Goal: Task Accomplishment & Management: Manage account settings

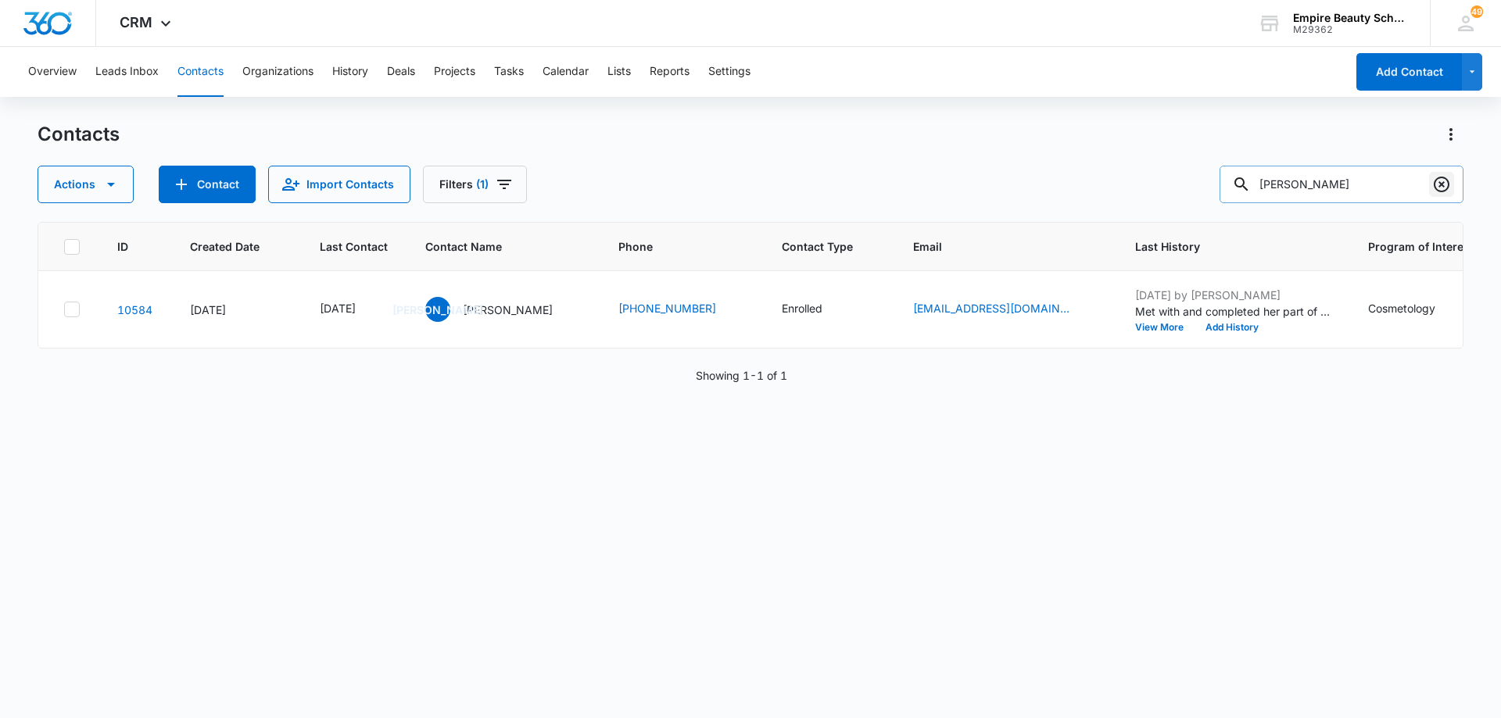
click at [1436, 181] on icon "Clear" at bounding box center [1441, 185] width 16 height 16
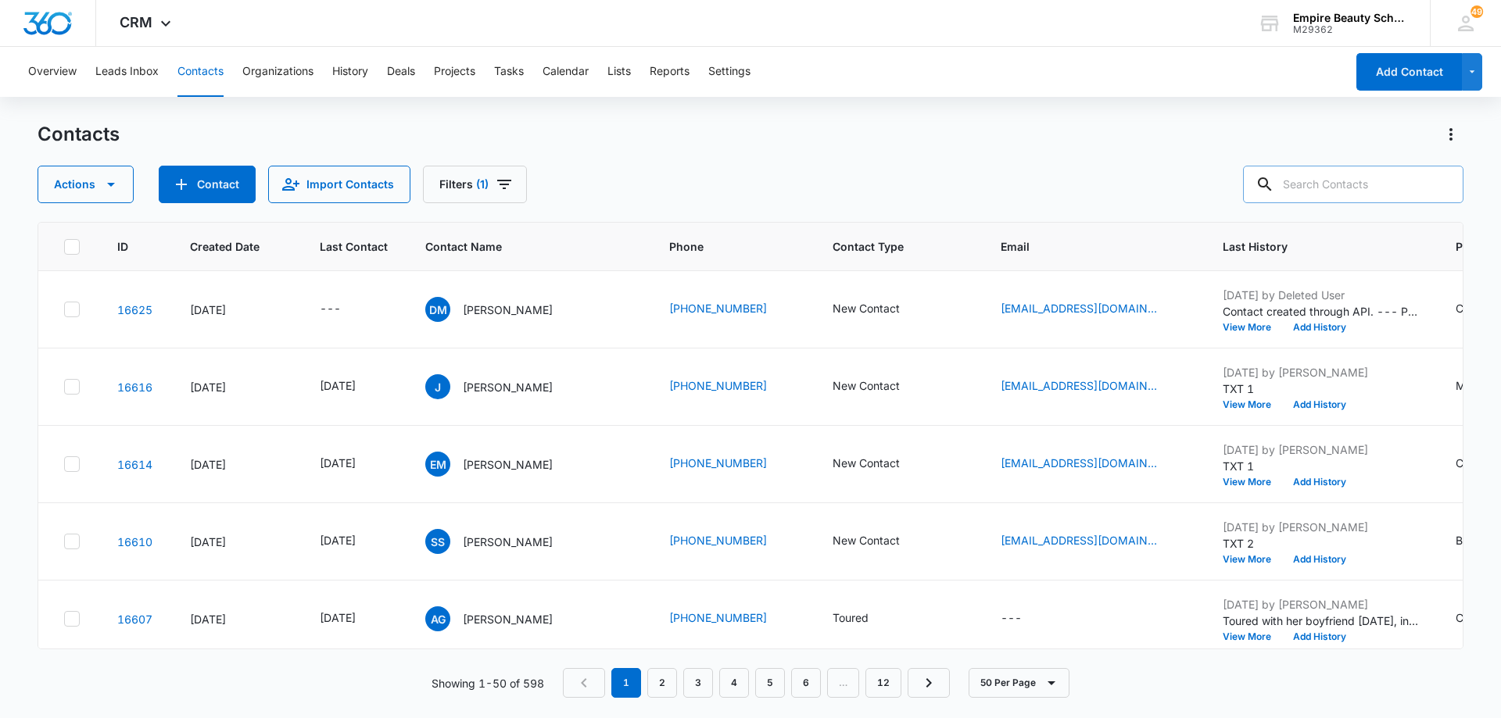
click at [775, 174] on div "Actions Contact Import Contacts Filters (1)" at bounding box center [751, 185] width 1426 height 38
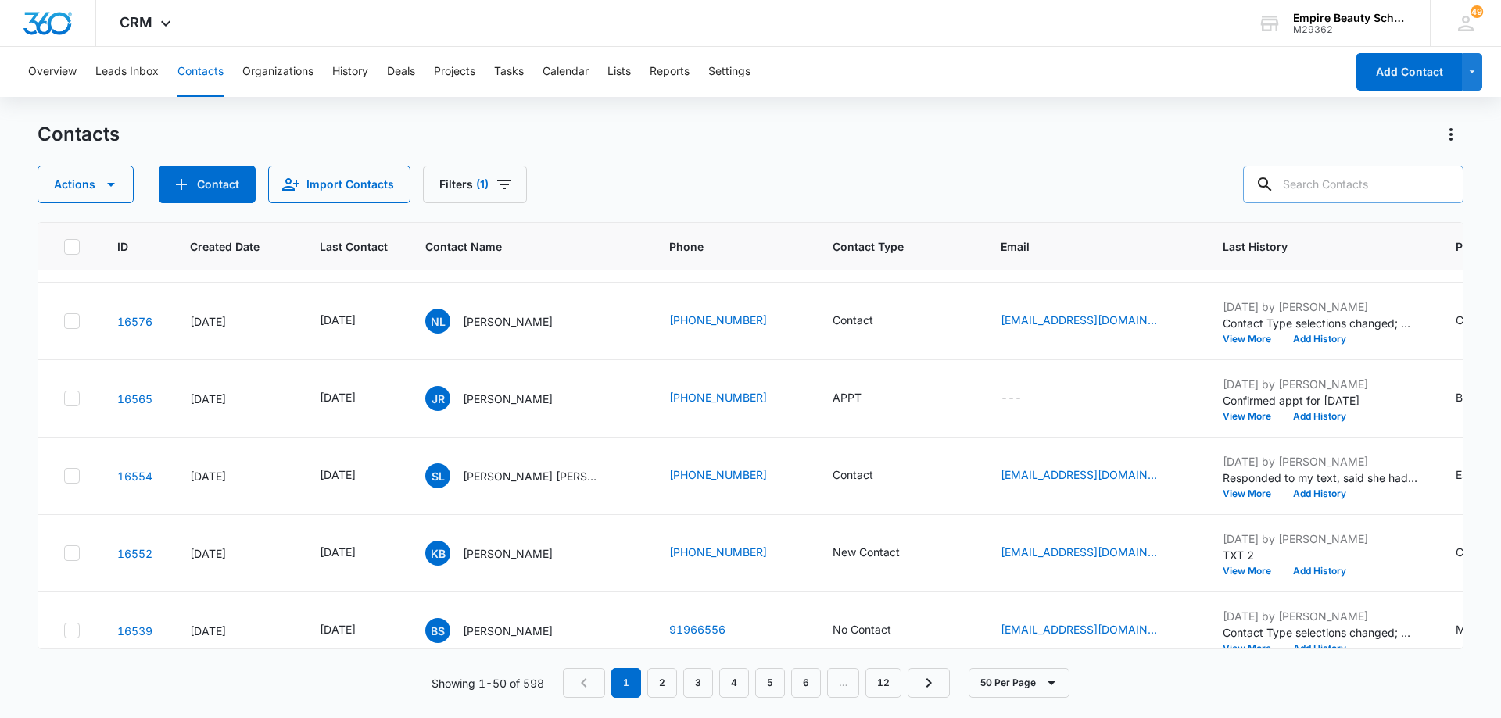
scroll to position [1641, 0]
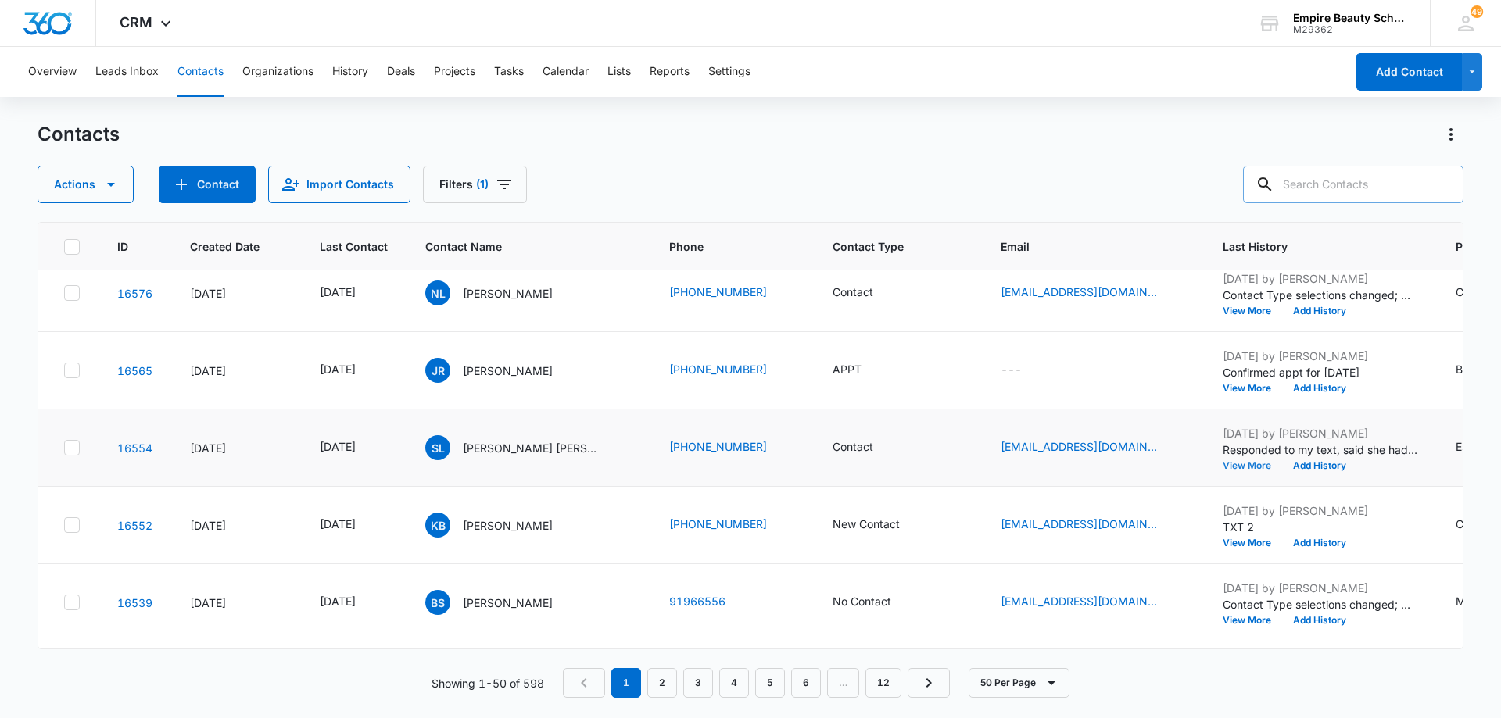
click at [1257, 467] on button "View More" at bounding box center [1251, 465] width 59 height 9
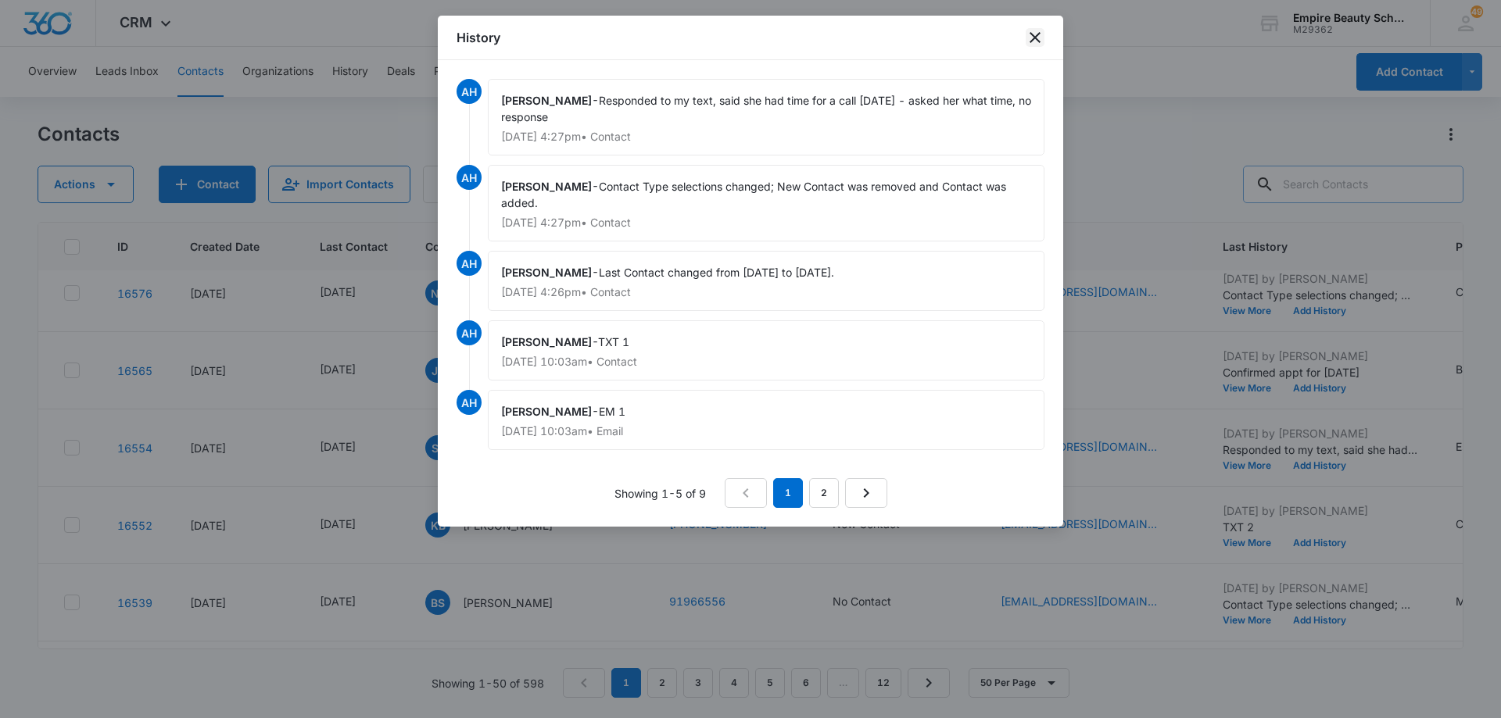
click at [1029, 41] on icon "close" at bounding box center [1034, 37] width 19 height 19
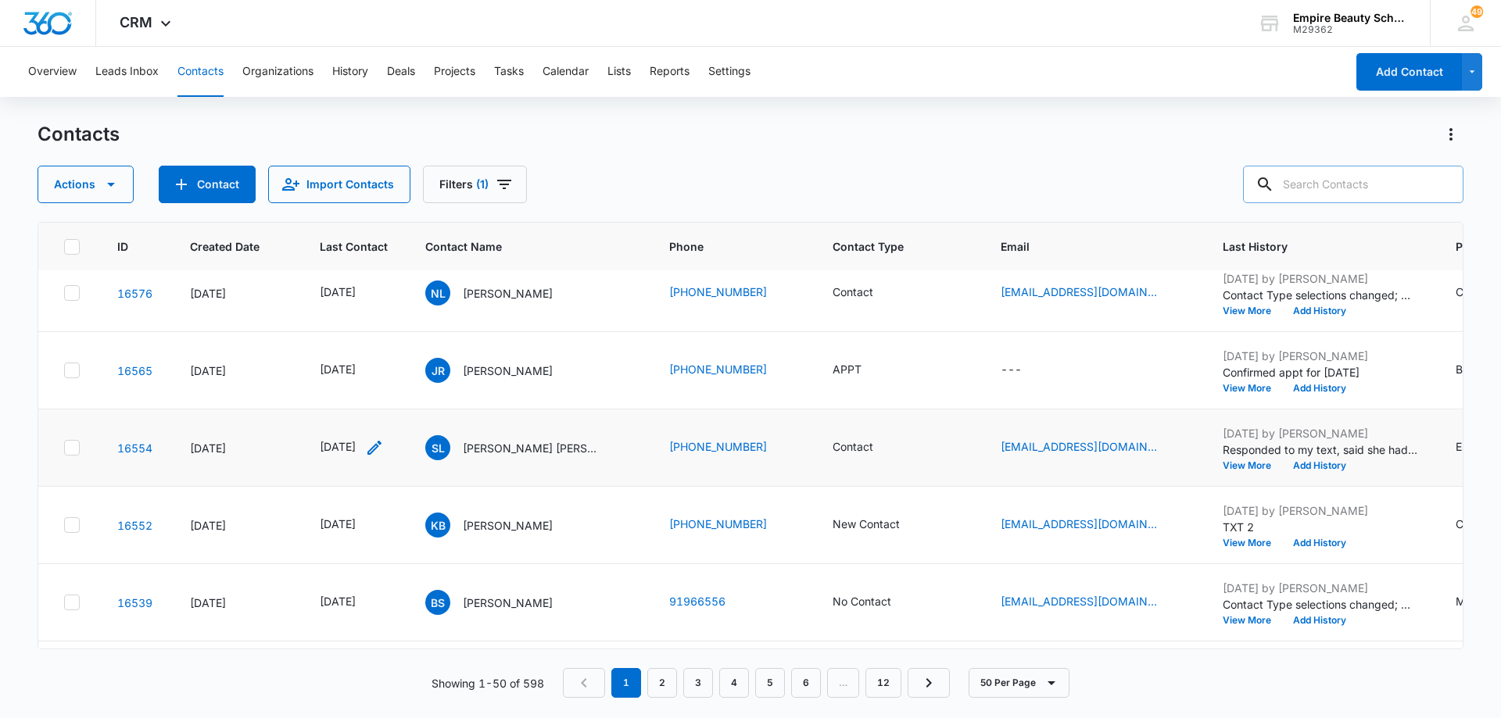
click at [384, 444] on icon "Last Contact - 1755043200 - Select to Edit Field" at bounding box center [374, 447] width 19 height 19
click at [391, 342] on input "[DATE]" at bounding box center [367, 347] width 115 height 17
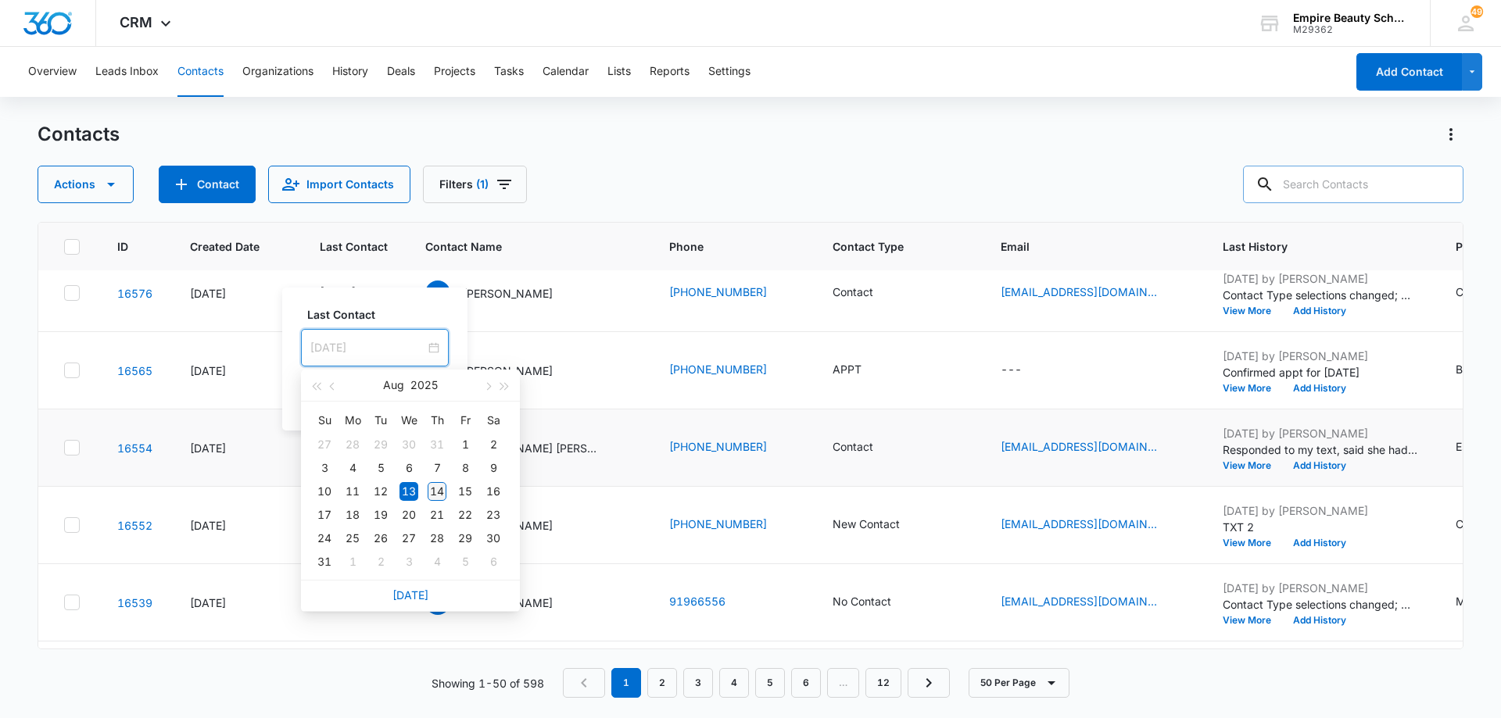
type input "[DATE]"
click at [442, 493] on div "14" at bounding box center [437, 491] width 19 height 19
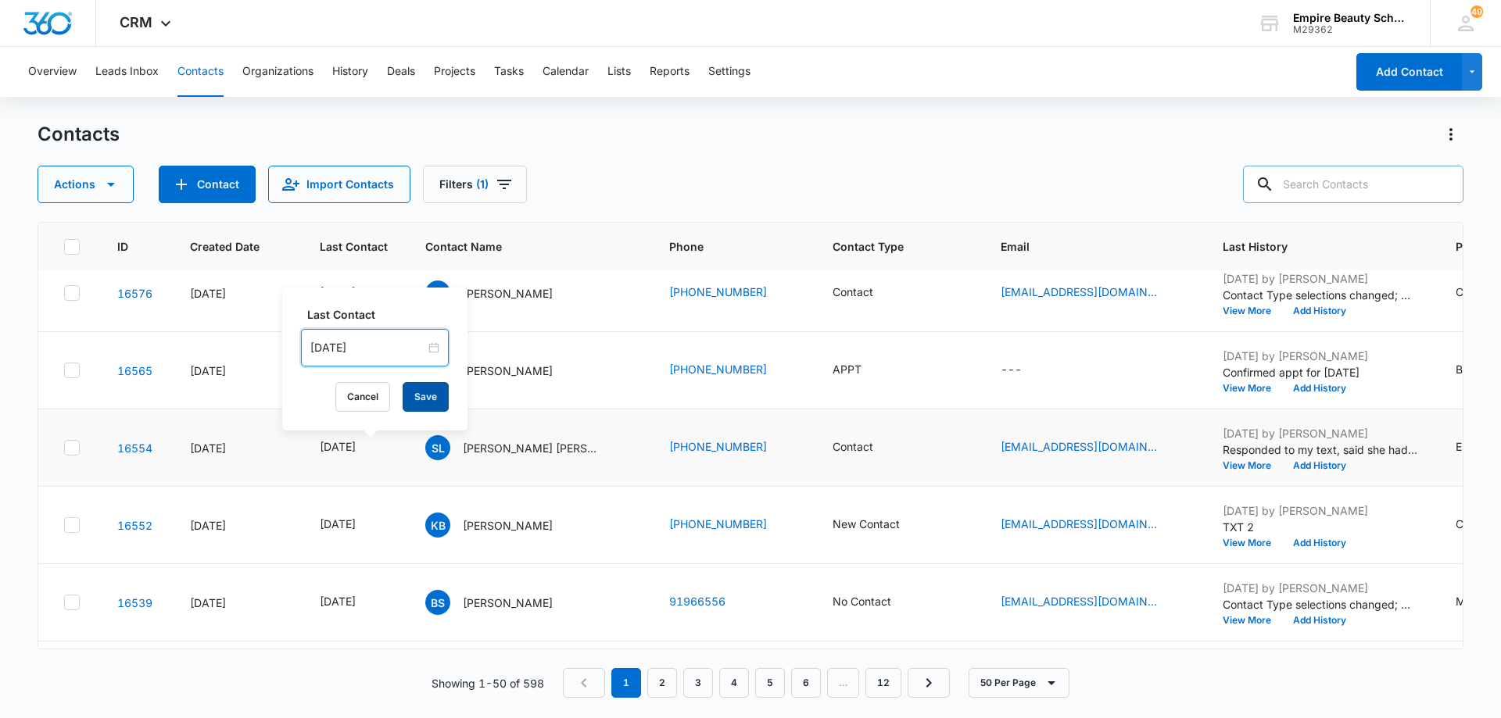
click at [431, 397] on button "Save" at bounding box center [425, 397] width 46 height 30
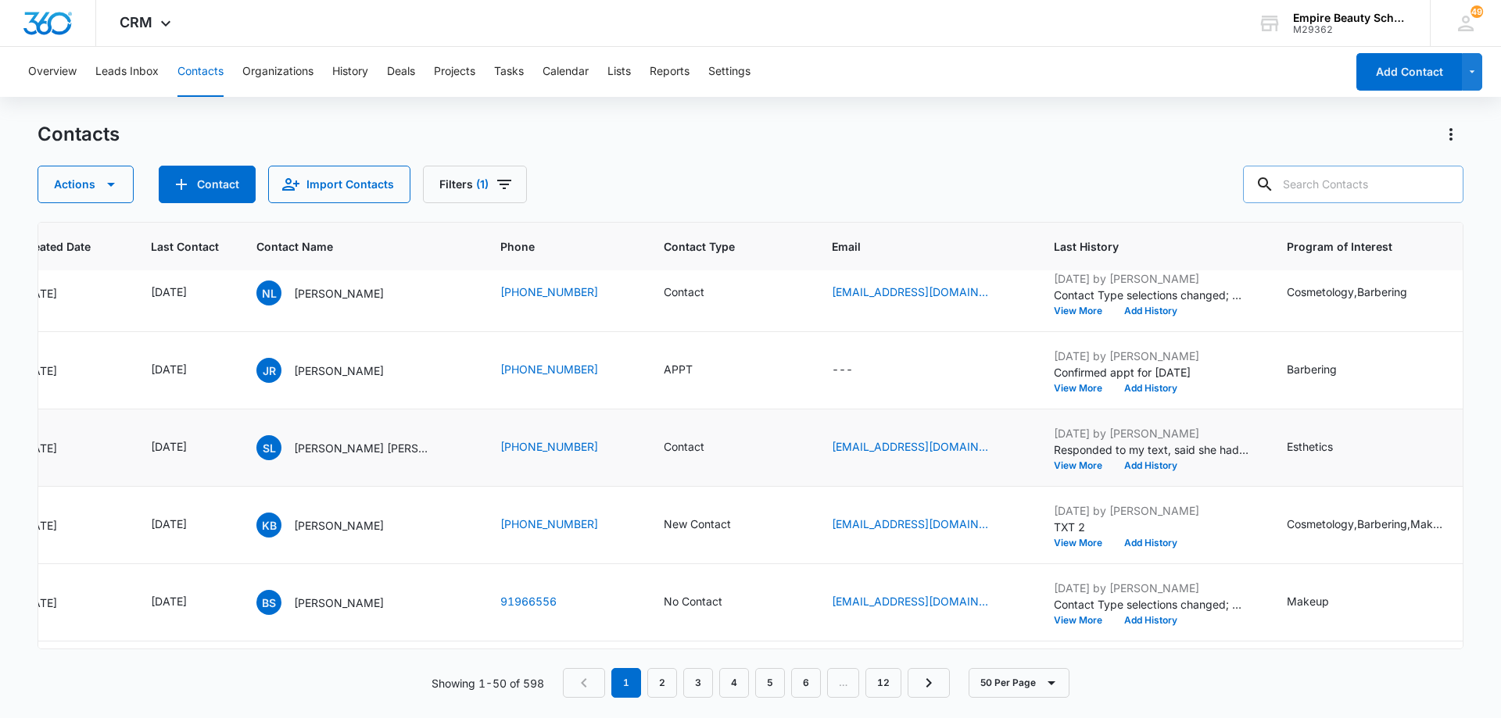
scroll to position [1641, 171]
click at [1142, 463] on button "Add History" at bounding box center [1148, 465] width 75 height 9
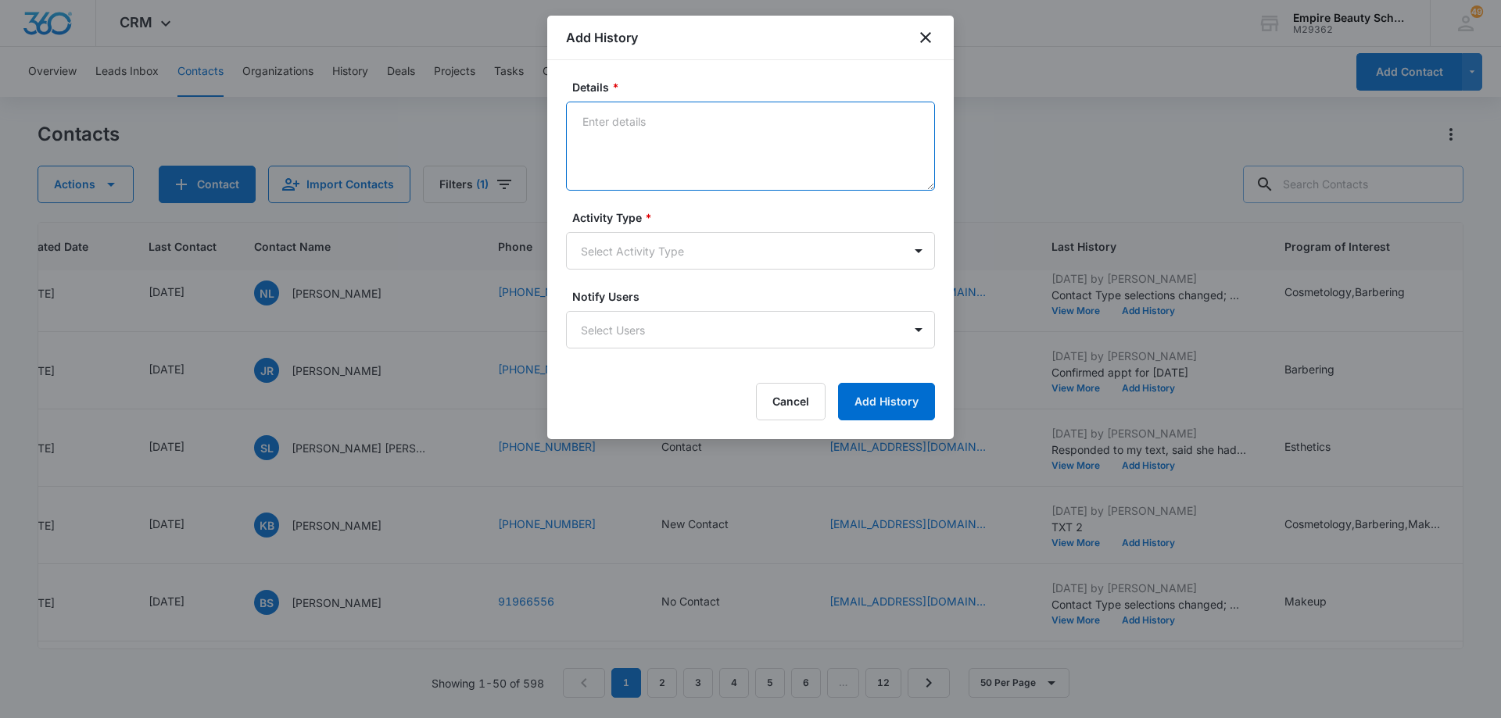
click at [760, 127] on textarea "Details *" at bounding box center [750, 146] width 369 height 89
type textarea "LVM for call back"
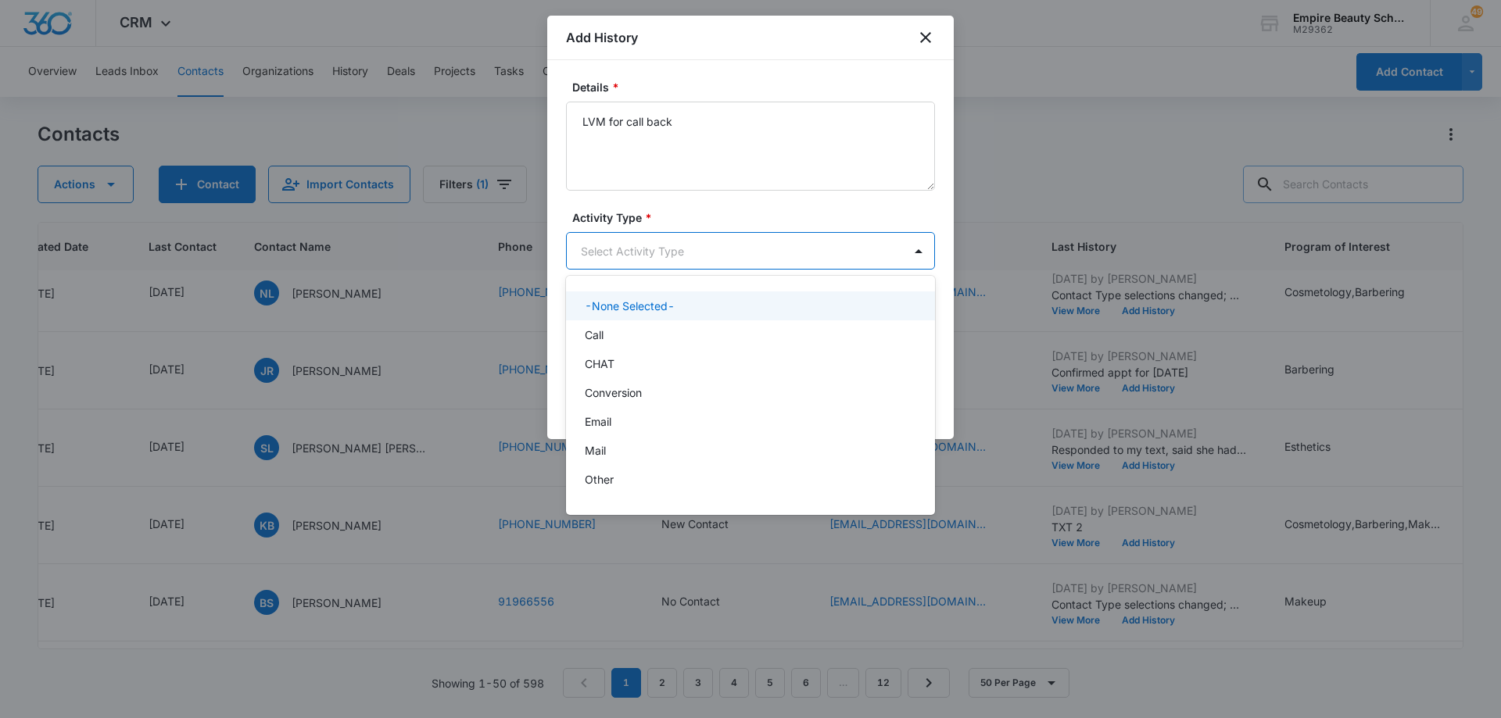
click at [724, 256] on body "CRM Apps Forms CRM Email Shop Payments POS Files Brand Settings Empire Beauty S…" at bounding box center [750, 359] width 1501 height 718
click at [714, 333] on div "Call" at bounding box center [749, 335] width 328 height 16
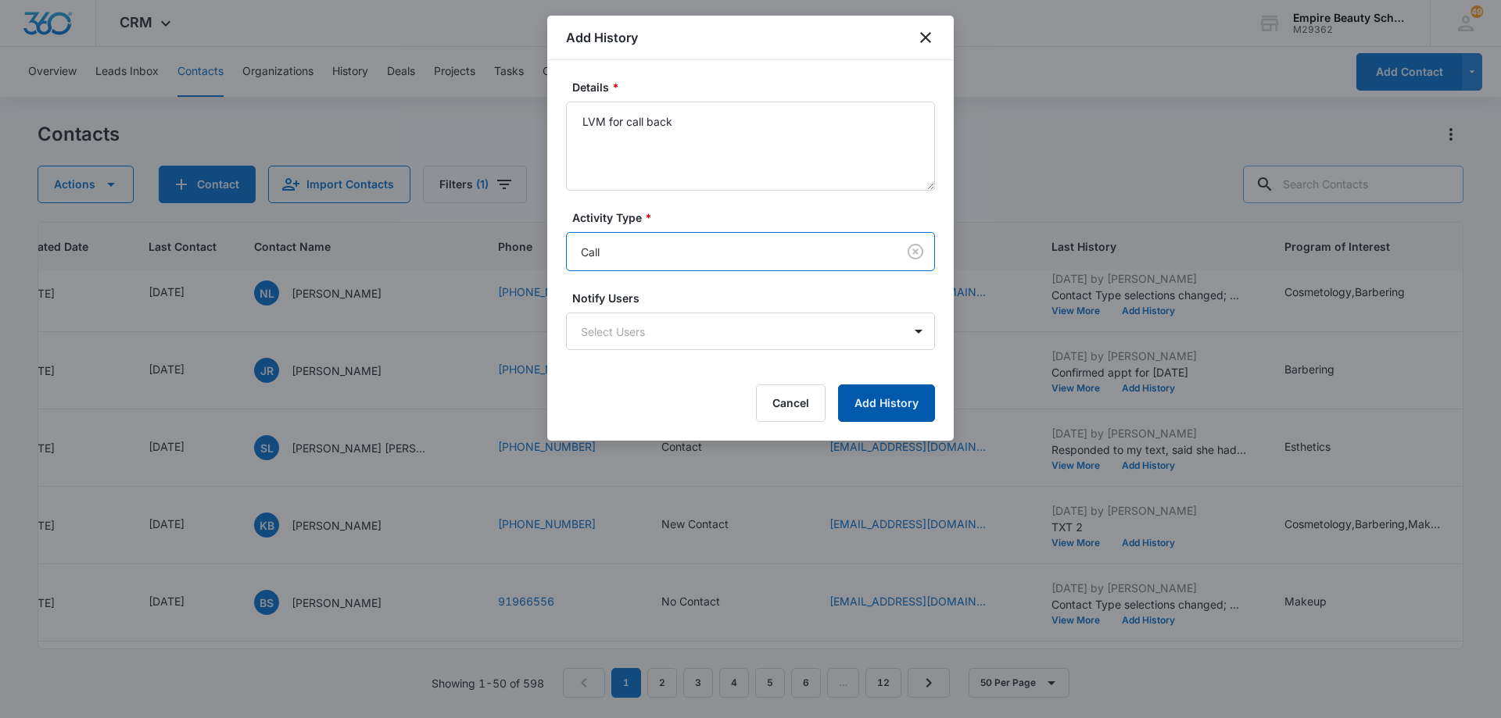
click at [874, 403] on button "Add History" at bounding box center [886, 404] width 97 height 38
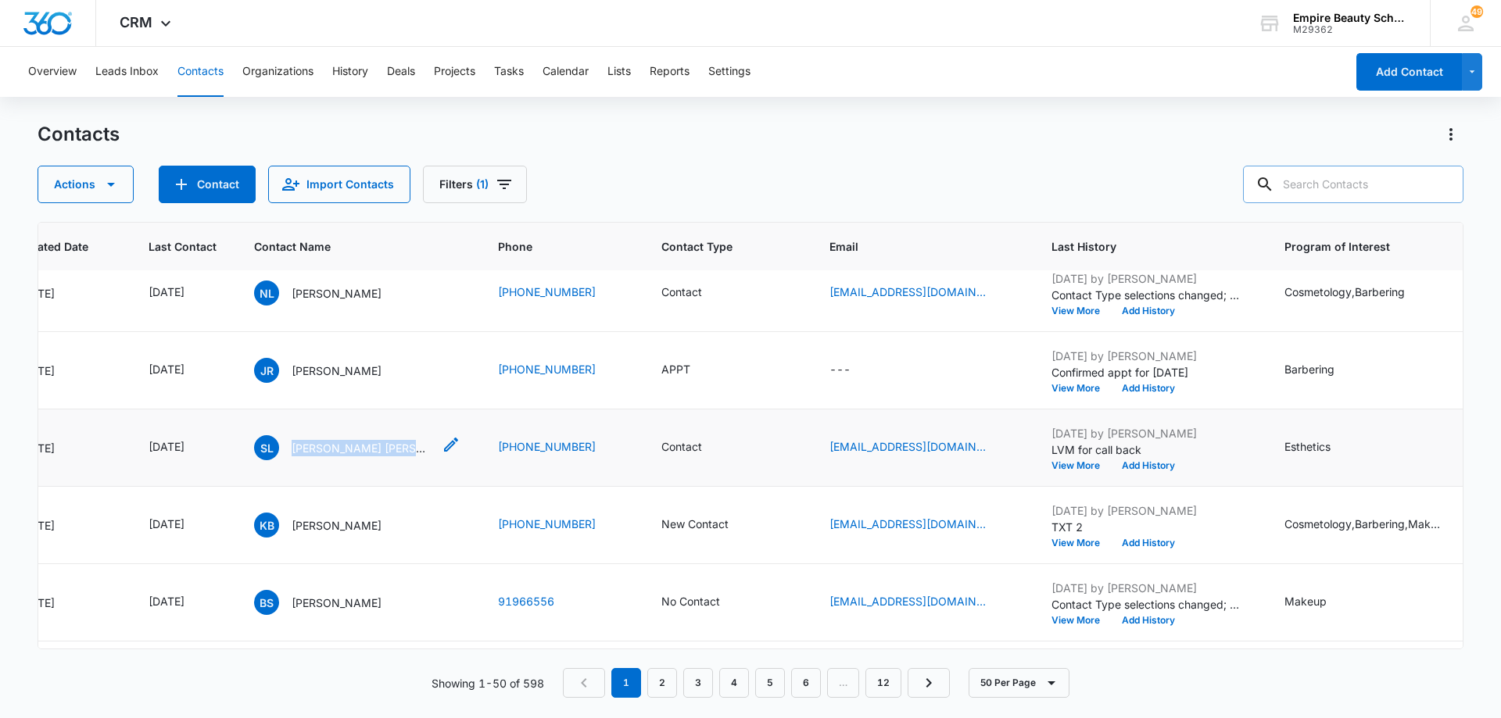
drag, startPoint x: 320, startPoint y: 456, endPoint x: 434, endPoint y: 456, distance: 113.3
click at [432, 456] on div "SL [PERSON_NAME] [PERSON_NAME]" at bounding box center [343, 447] width 178 height 25
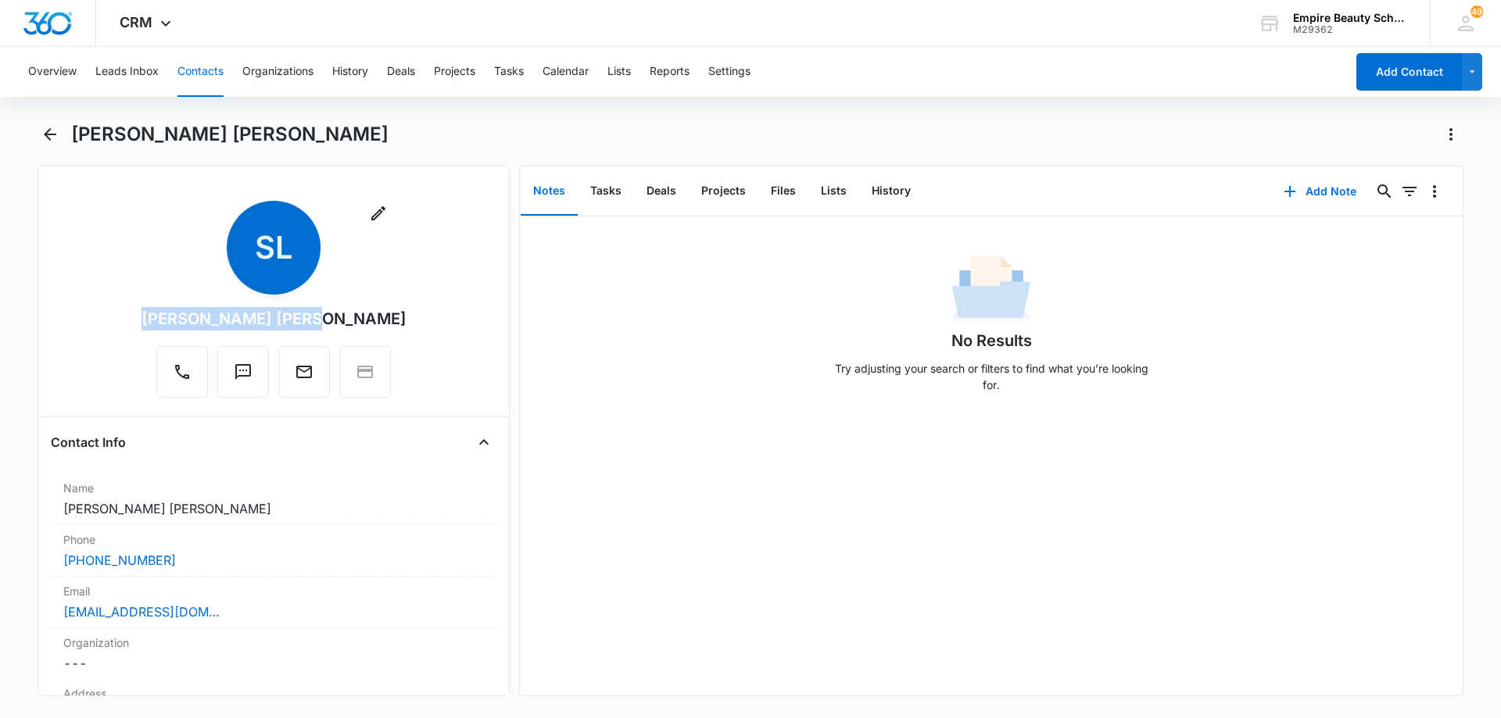
drag, startPoint x: 373, startPoint y: 316, endPoint x: 181, endPoint y: 320, distance: 192.3
click at [181, 320] on div "Remove SL [PERSON_NAME] [PERSON_NAME]" at bounding box center [273, 299] width 265 height 197
copy div "[PERSON_NAME] [PERSON_NAME]"
click at [207, 70] on button "Contacts" at bounding box center [200, 72] width 46 height 50
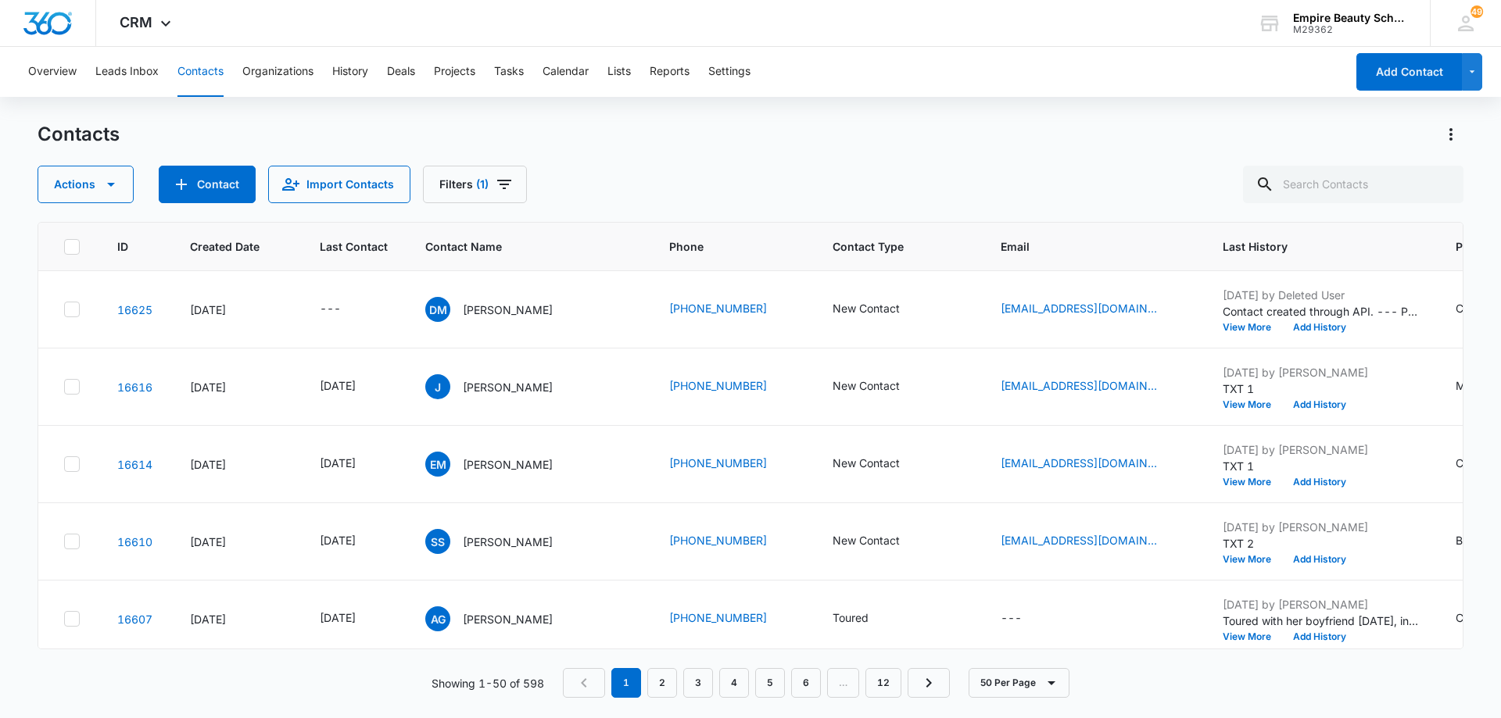
scroll to position [1641, 0]
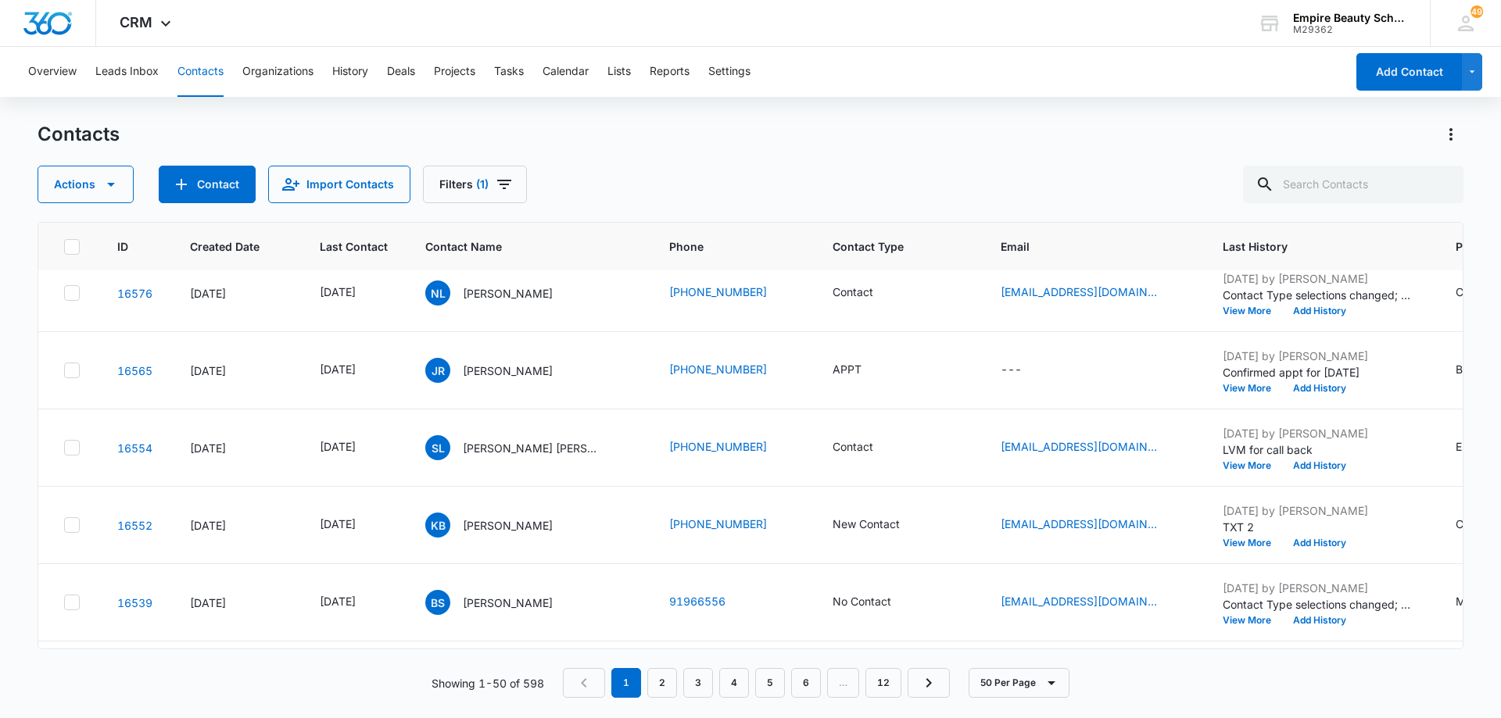
drag, startPoint x: 1315, startPoint y: 192, endPoint x: 763, endPoint y: 180, distance: 551.9
click at [803, 180] on div "Actions Contact Import Contacts Filters (1)" at bounding box center [751, 185] width 1426 height 38
click at [504, 188] on icon "Filters" at bounding box center [504, 184] width 19 height 19
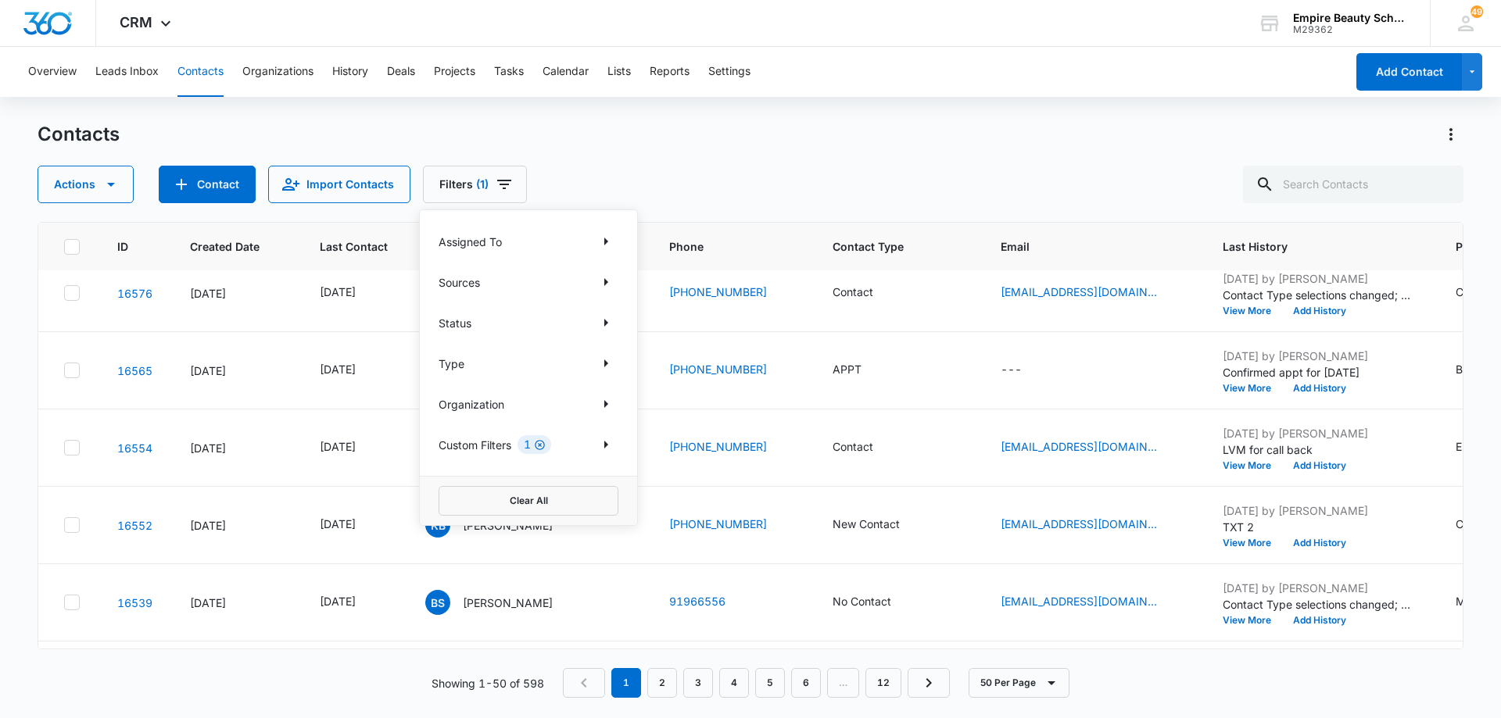
click at [542, 445] on icon "Clear" at bounding box center [540, 445] width 10 height 10
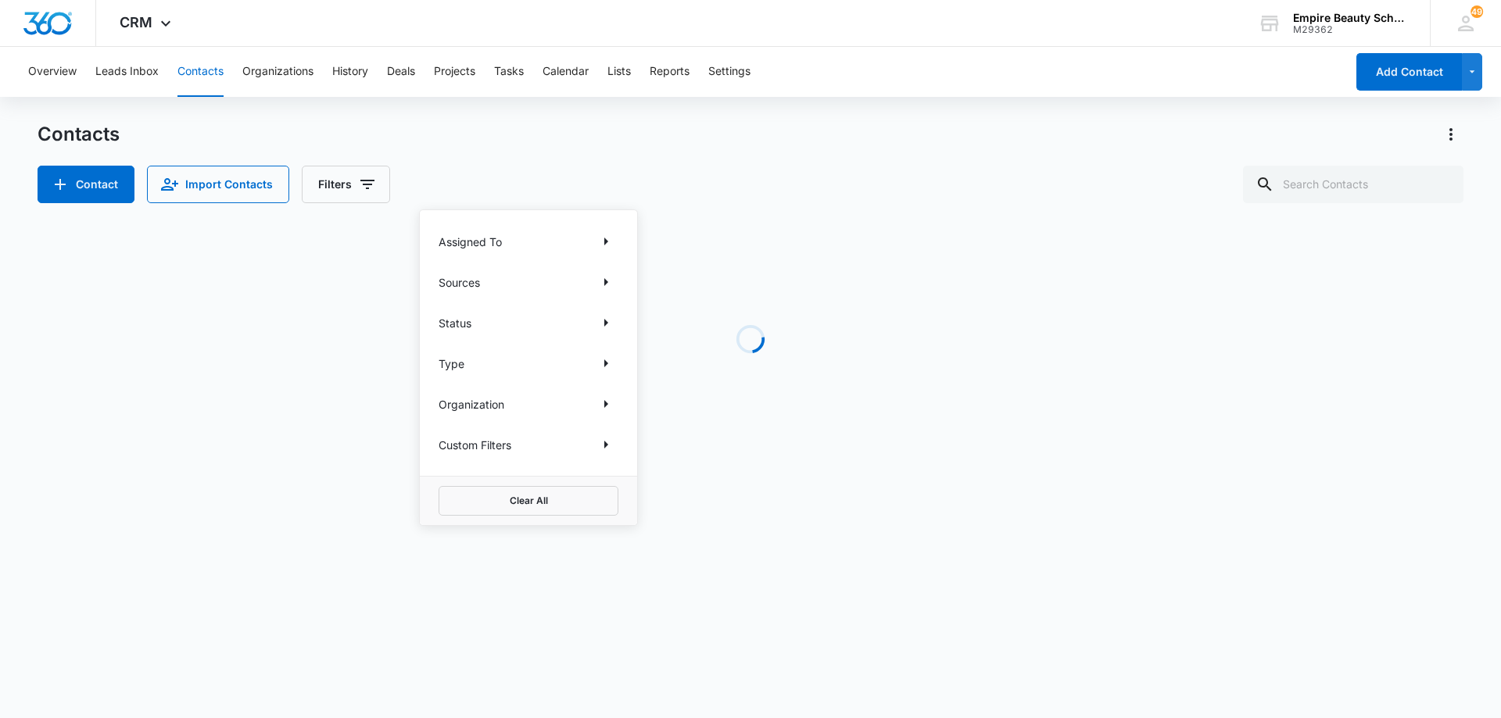
click at [1095, 176] on div "Contact Import Contacts Filters Assigned To Sources Status Type Organization Cu…" at bounding box center [751, 185] width 1426 height 38
click at [1317, 181] on input "text" at bounding box center [1353, 185] width 220 height 38
paste input "[PERSON_NAME] [PERSON_NAME]"
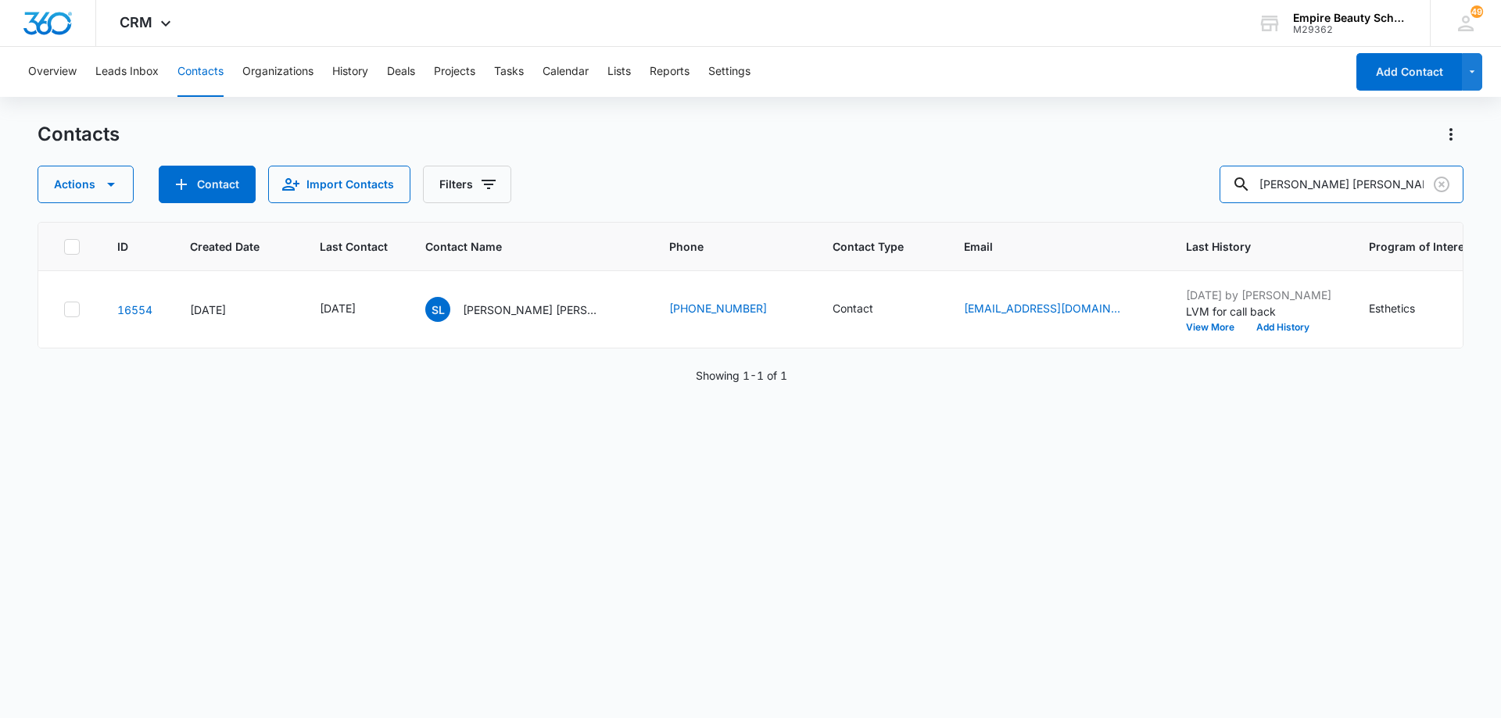
scroll to position [0, 0]
drag, startPoint x: 1336, startPoint y: 188, endPoint x: 1329, endPoint y: 188, distance: 7.9
click at [1336, 188] on input "[PERSON_NAME] [PERSON_NAME]" at bounding box center [1341, 185] width 244 height 38
type input "[PERSON_NAME]"
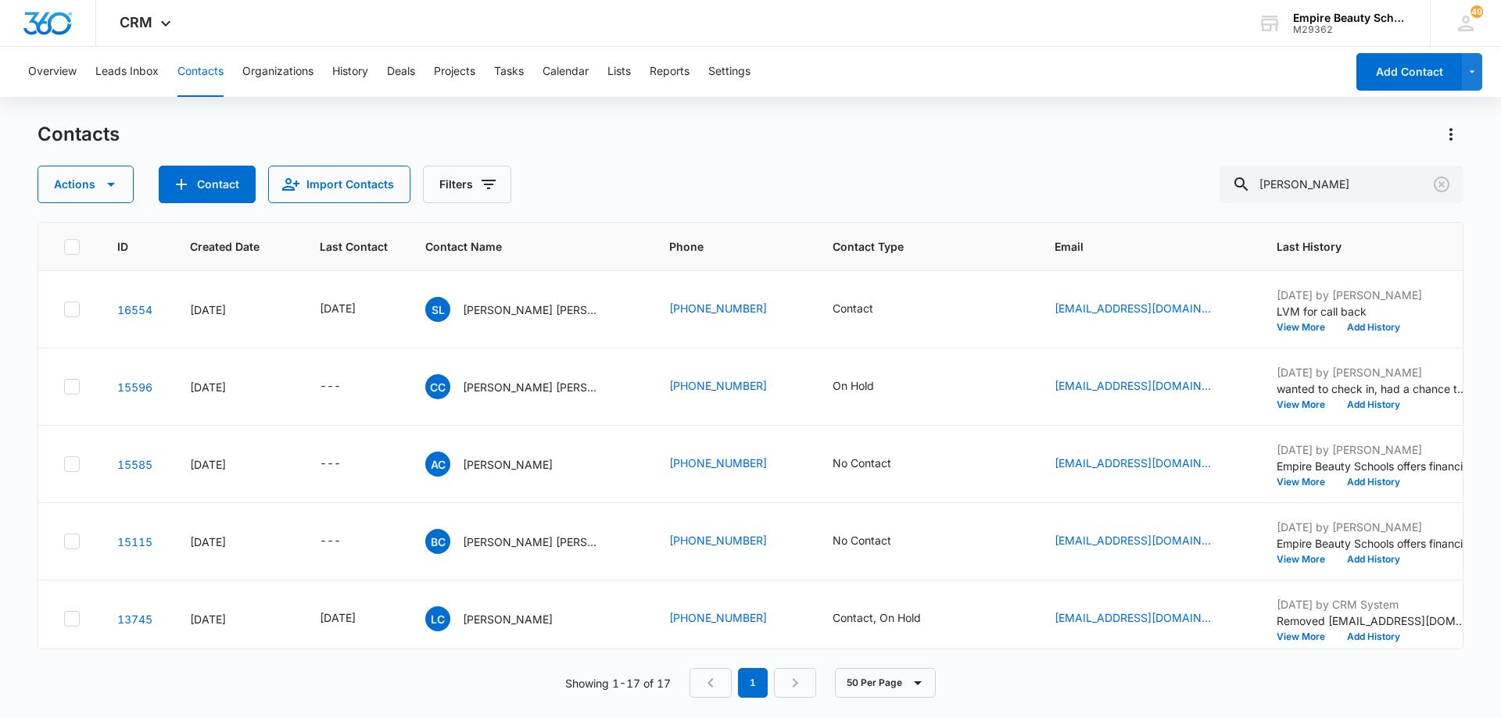
click at [752, 170] on div "Actions Contact Import Contacts Filters [PERSON_NAME]" at bounding box center [751, 185] width 1426 height 38
click at [888, 308] on icon "Contact Type - Contact - Select to Edit Field" at bounding box center [891, 309] width 19 height 19
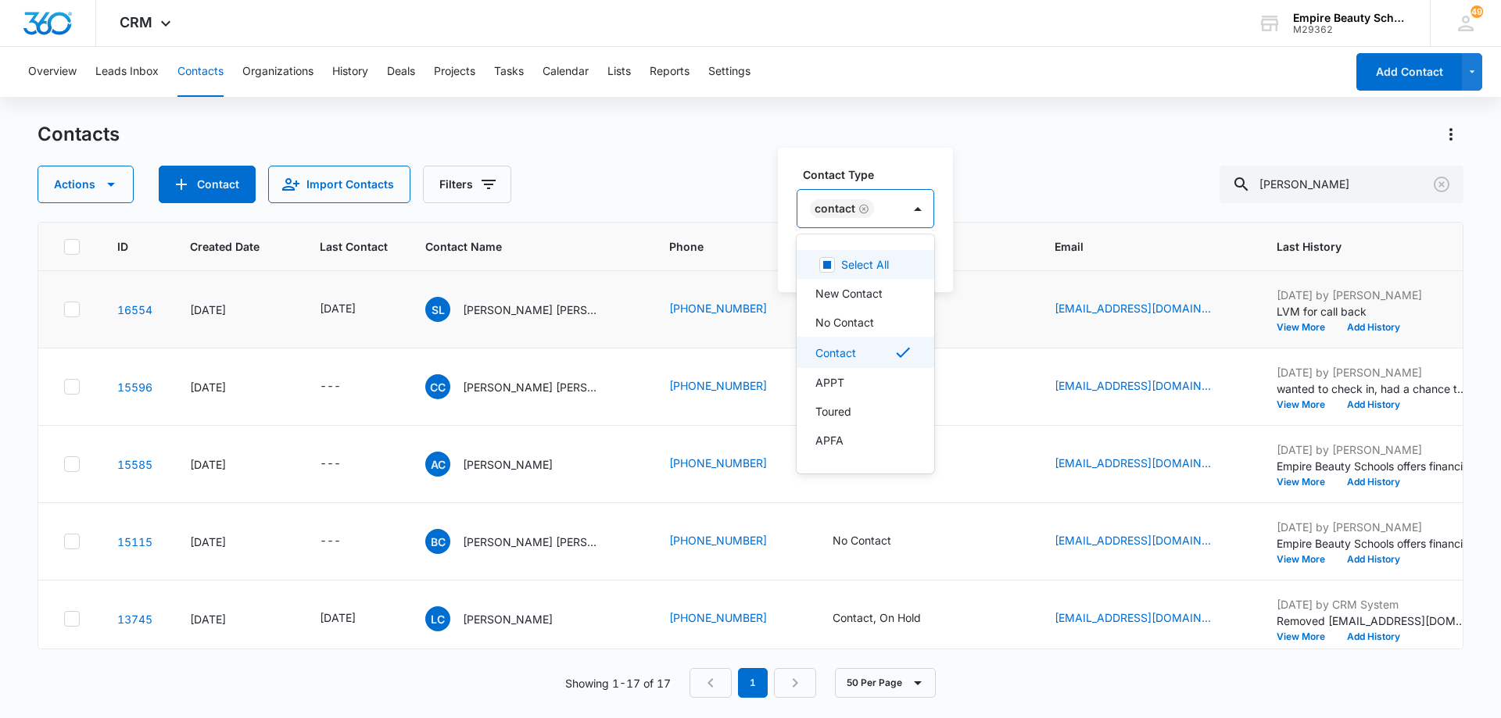
click at [878, 212] on input "text" at bounding box center [879, 209] width 3 height 16
click at [866, 386] on div "APPT" at bounding box center [863, 382] width 97 height 16
click at [860, 204] on icon "Remove Contact" at bounding box center [863, 209] width 11 height 12
click at [887, 211] on div at bounding box center [900, 209] width 31 height 38
click at [896, 251] on button "Save" at bounding box center [894, 259] width 46 height 30
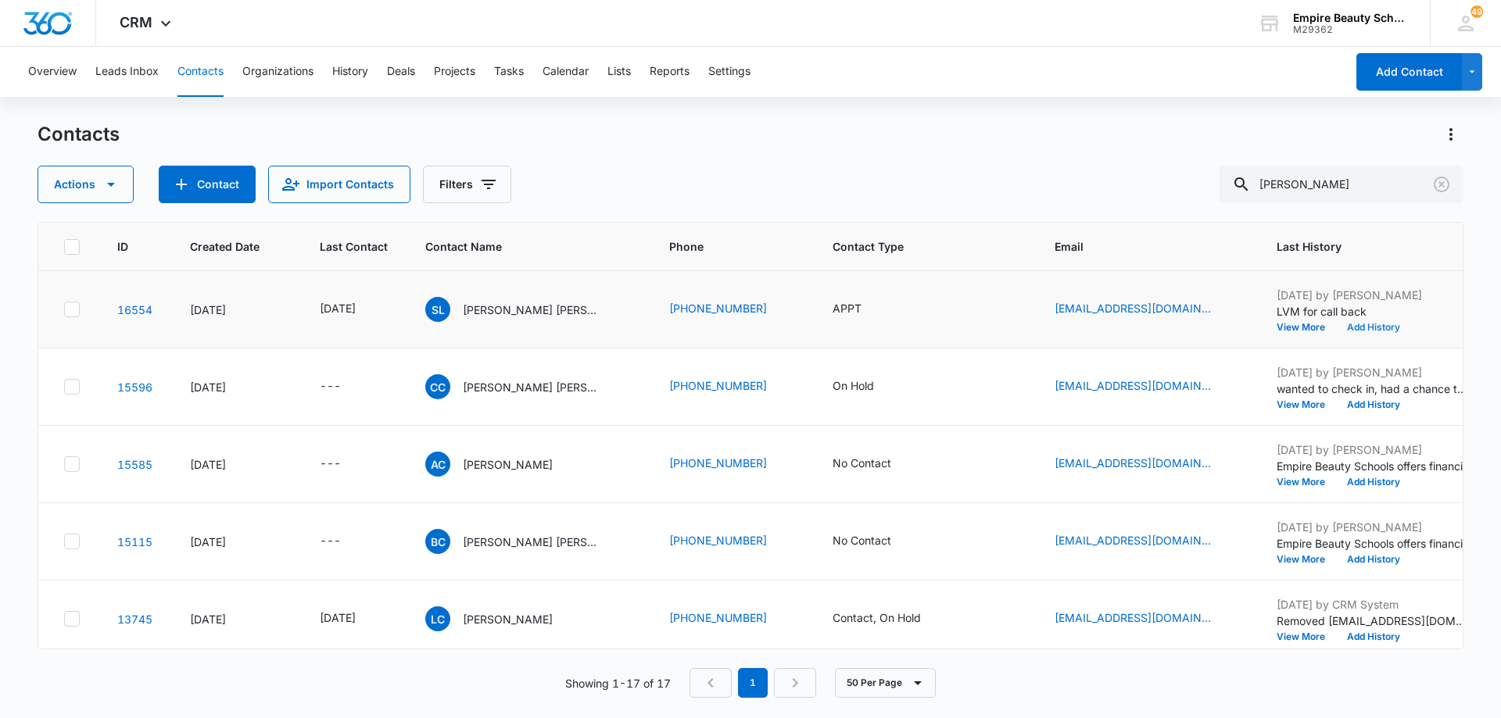
click at [1371, 326] on button "Add History" at bounding box center [1373, 327] width 75 height 9
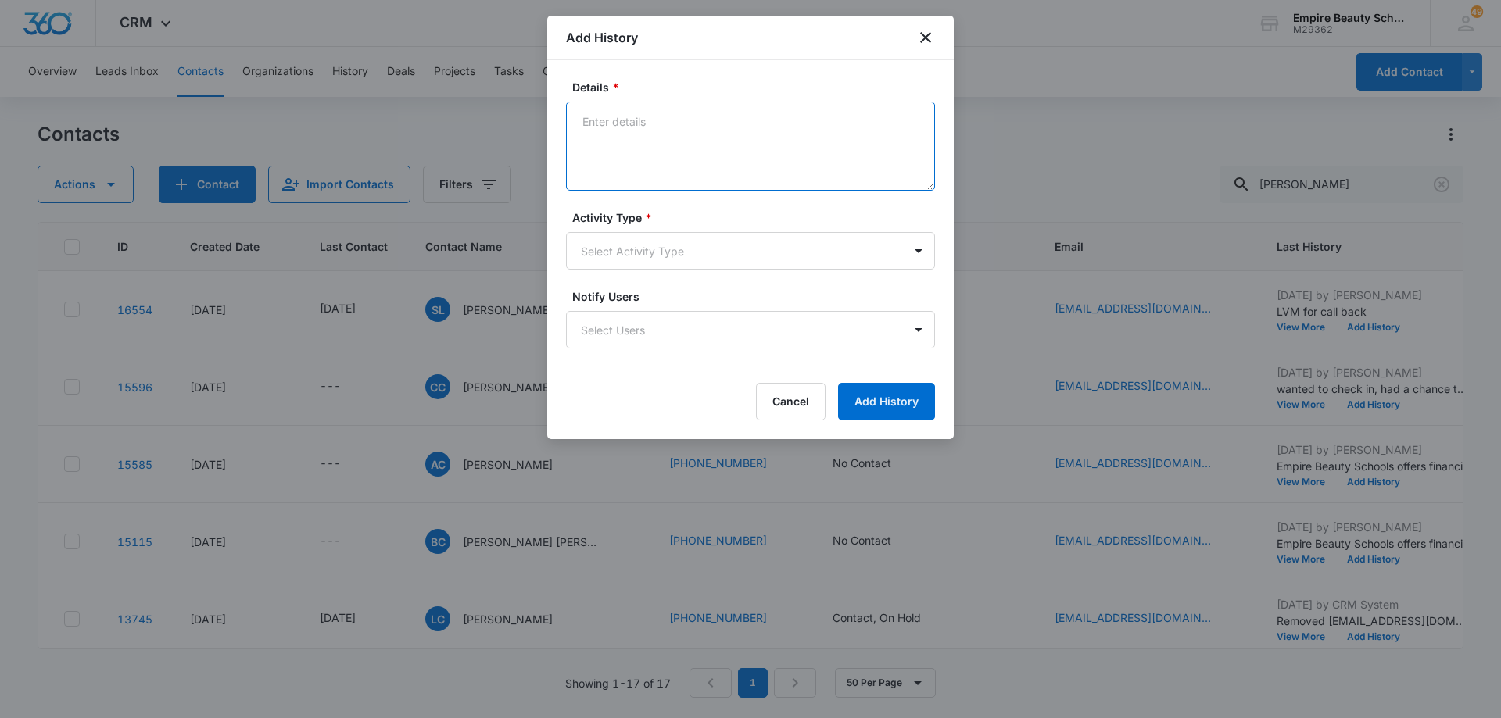
click at [673, 150] on textarea "Details *" at bounding box center [750, 146] width 369 height 89
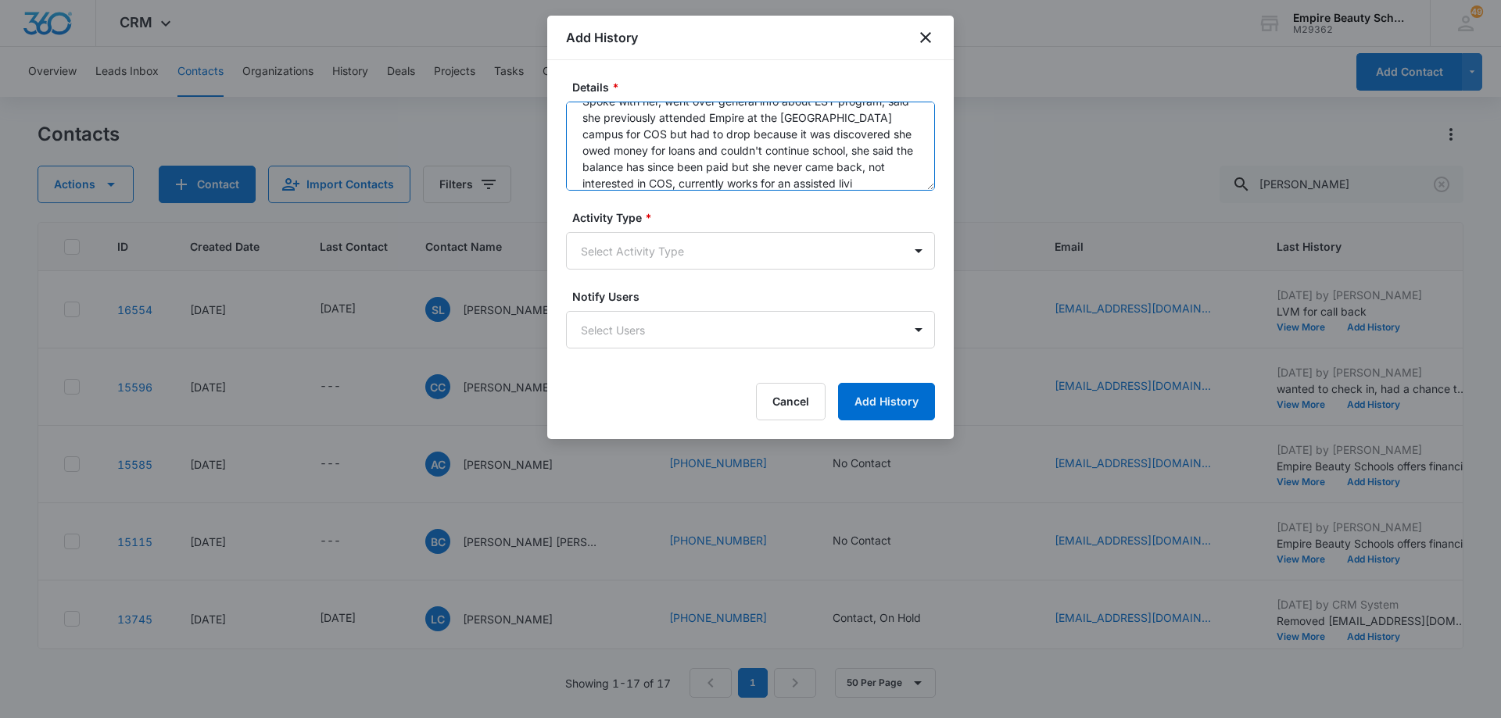
scroll to position [37, 0]
type textarea "Spoke with her, went over general info about EST program, said she previously a…"
click at [644, 249] on body "CRM Apps Forms CRM Email Shop Payments POS Files Brand Settings Empire Beauty S…" at bounding box center [750, 359] width 1501 height 718
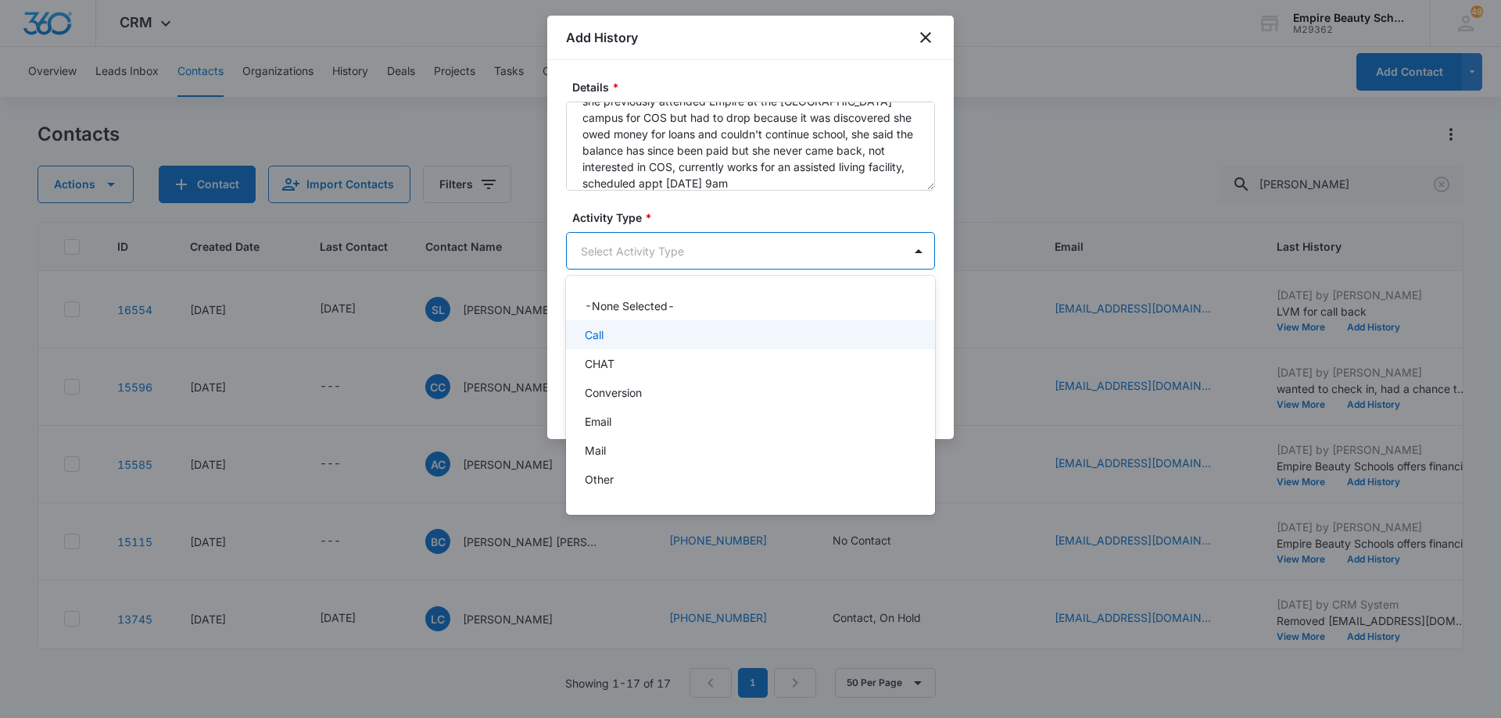
click at [654, 328] on div "Call" at bounding box center [749, 335] width 328 height 16
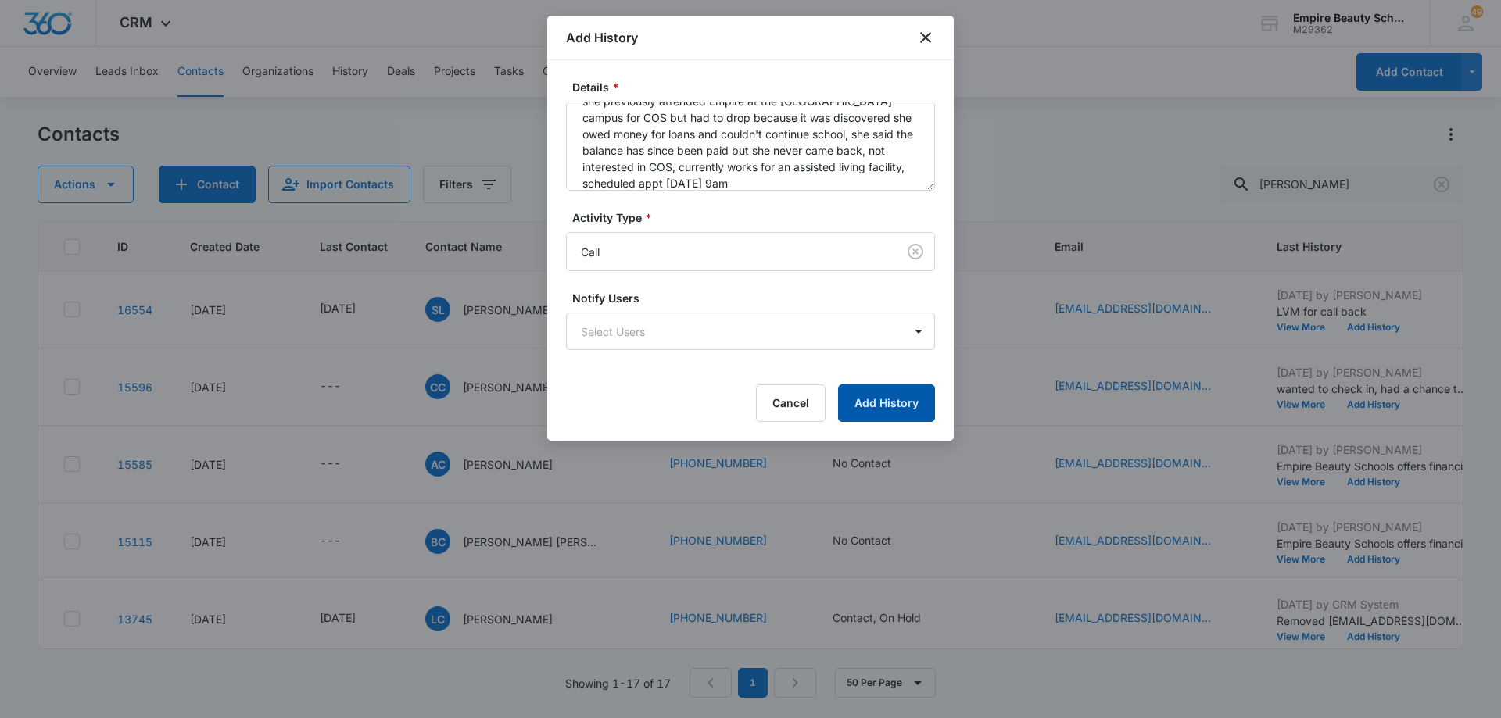
click at [860, 404] on button "Add History" at bounding box center [886, 404] width 97 height 38
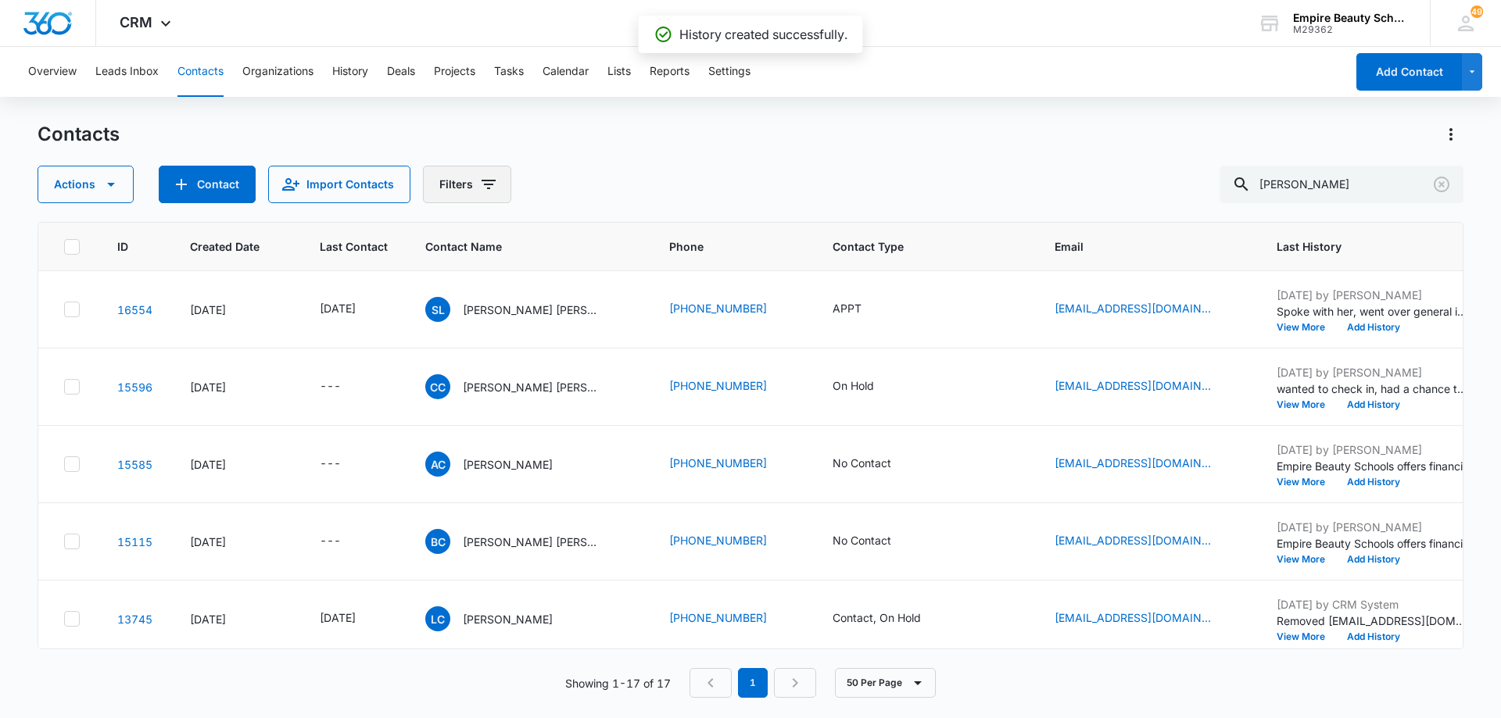
click at [494, 188] on button "Filters" at bounding box center [467, 185] width 88 height 38
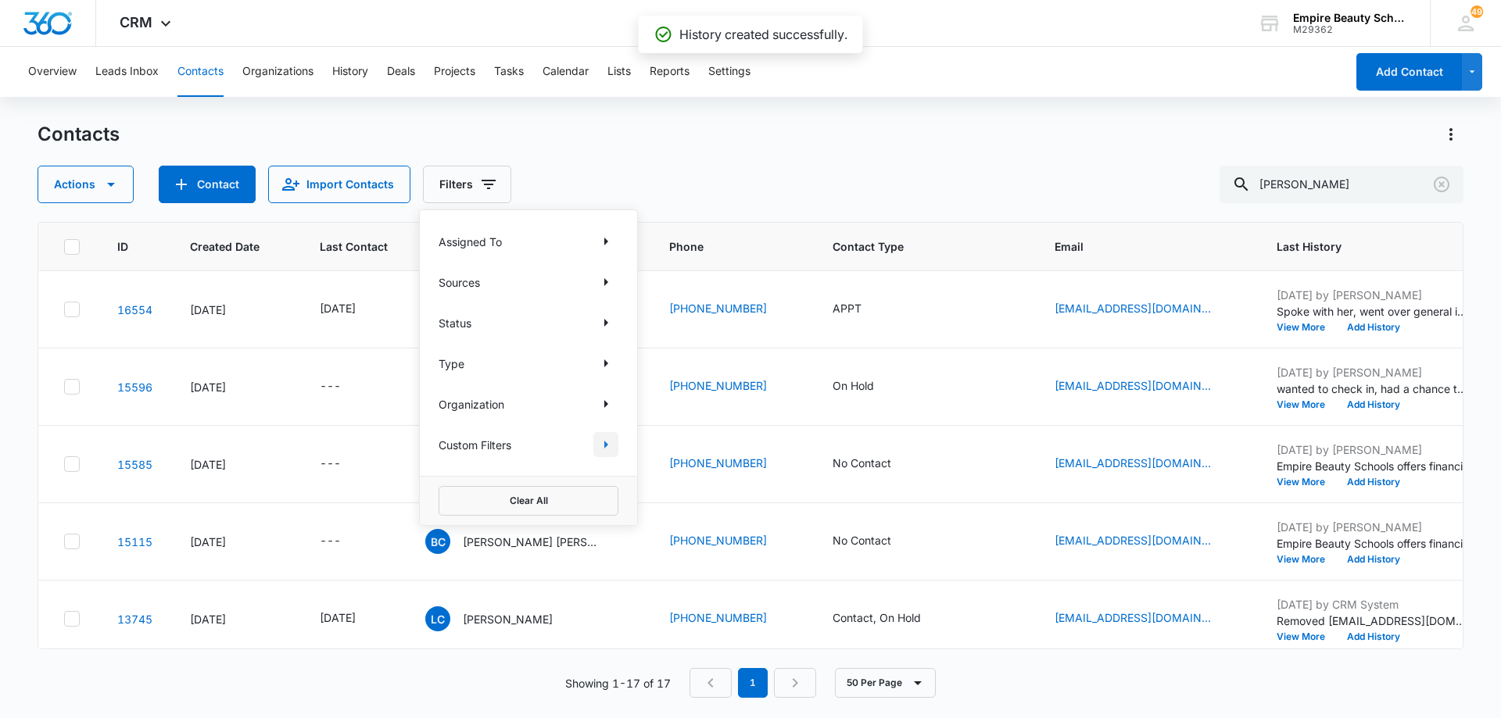
click at [610, 445] on icon "Show Custom Filters filters" at bounding box center [605, 444] width 19 height 19
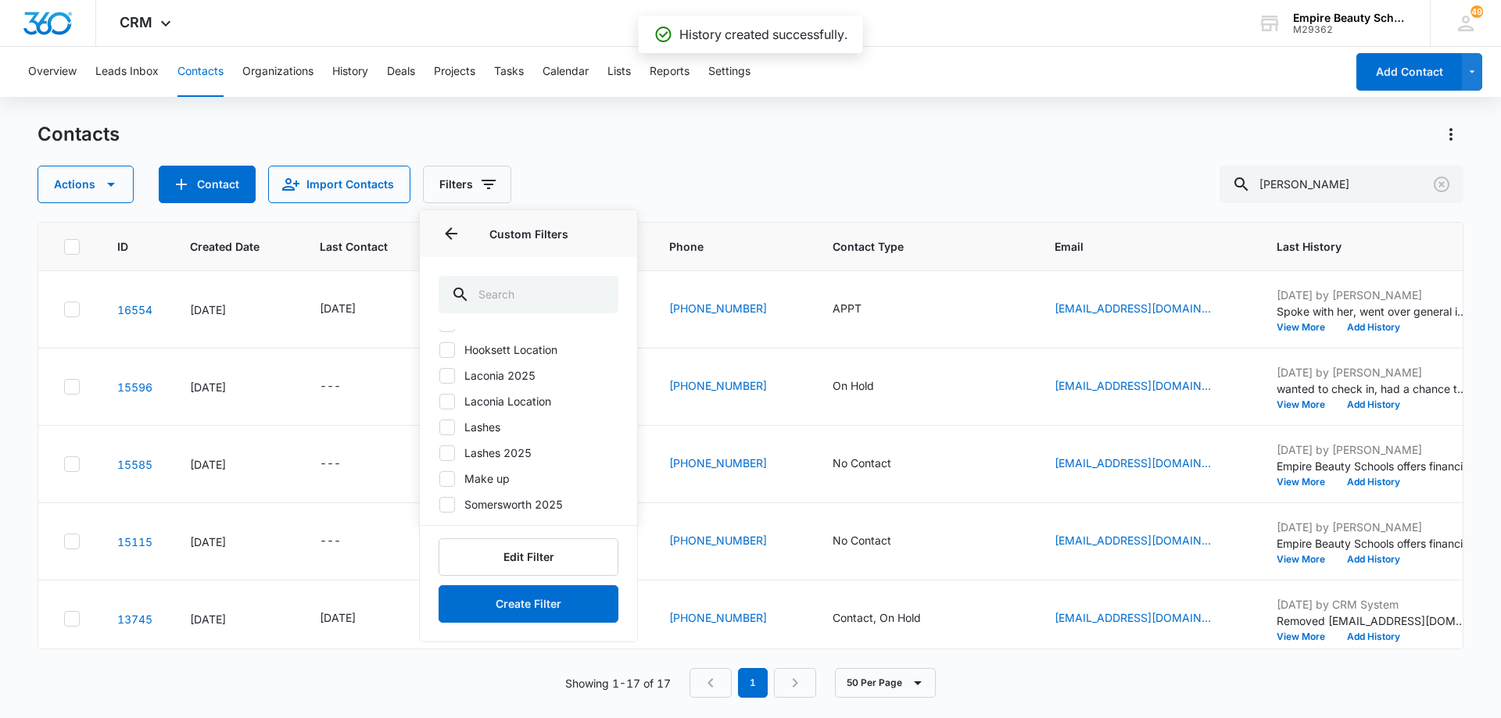
scroll to position [142, 0]
click at [449, 506] on icon at bounding box center [447, 505] width 14 height 14
click at [439, 505] on input "Somersworth 2025" at bounding box center [438, 504] width 1 height 1
checkbox input "true"
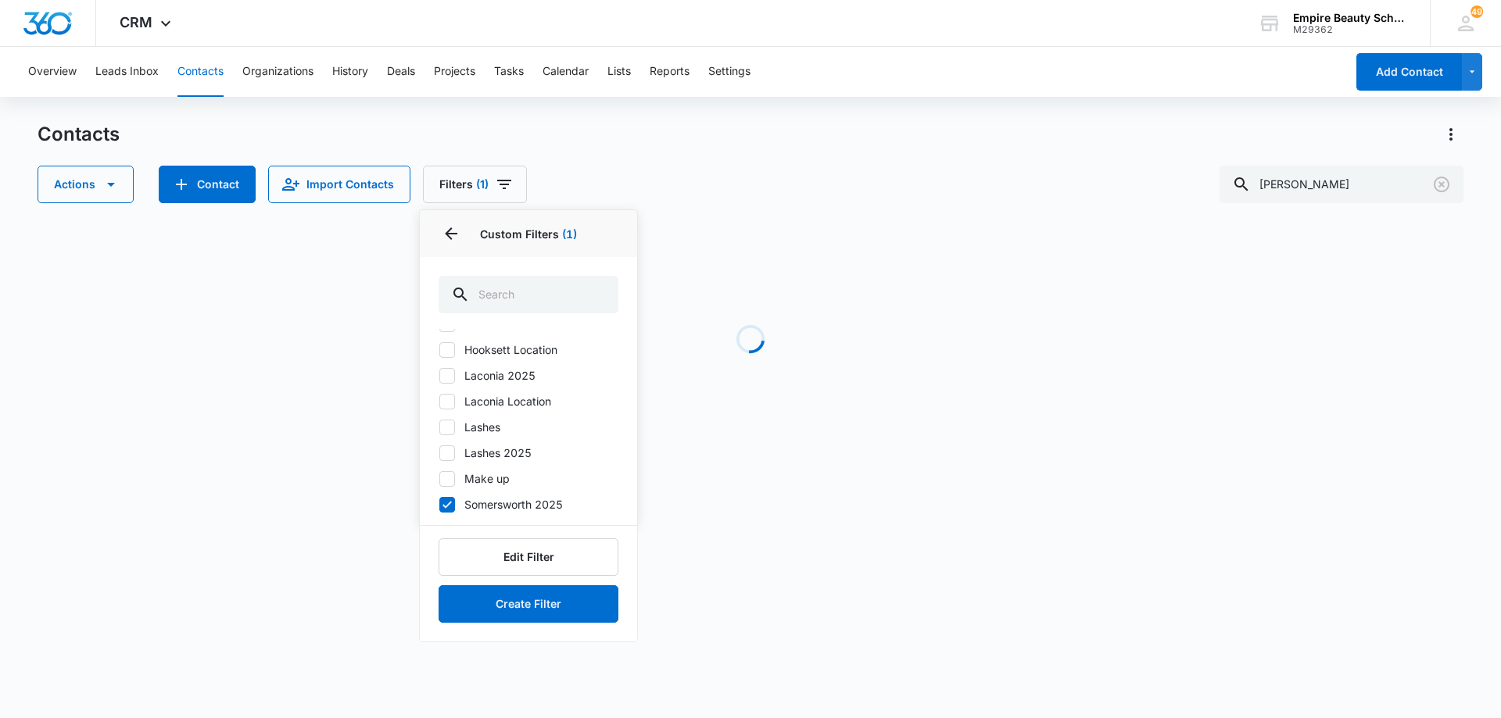
click at [771, 167] on div "Actions Contact Import Contacts Filters (1) Assigned To Sources Status Type Org…" at bounding box center [751, 185] width 1426 height 38
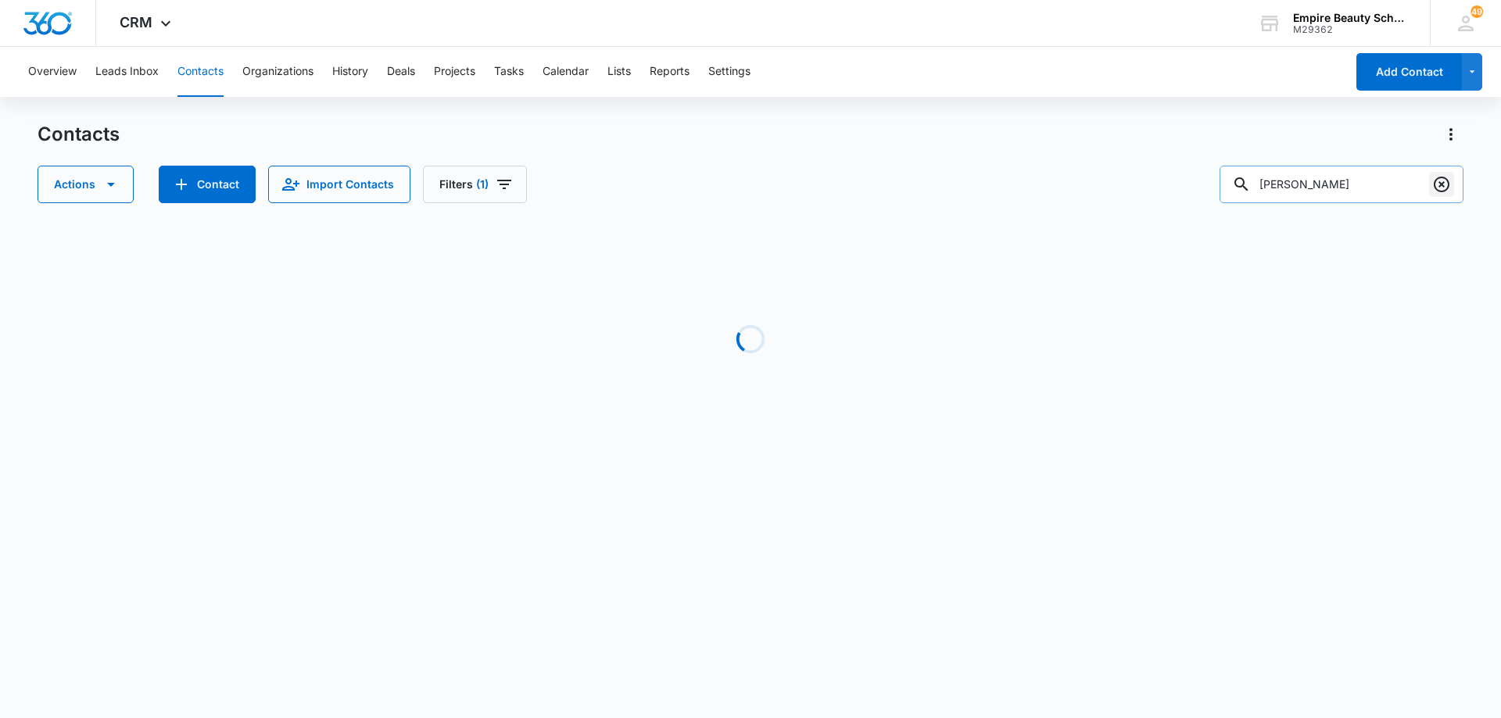
click at [1437, 185] on icon "Clear" at bounding box center [1441, 184] width 19 height 19
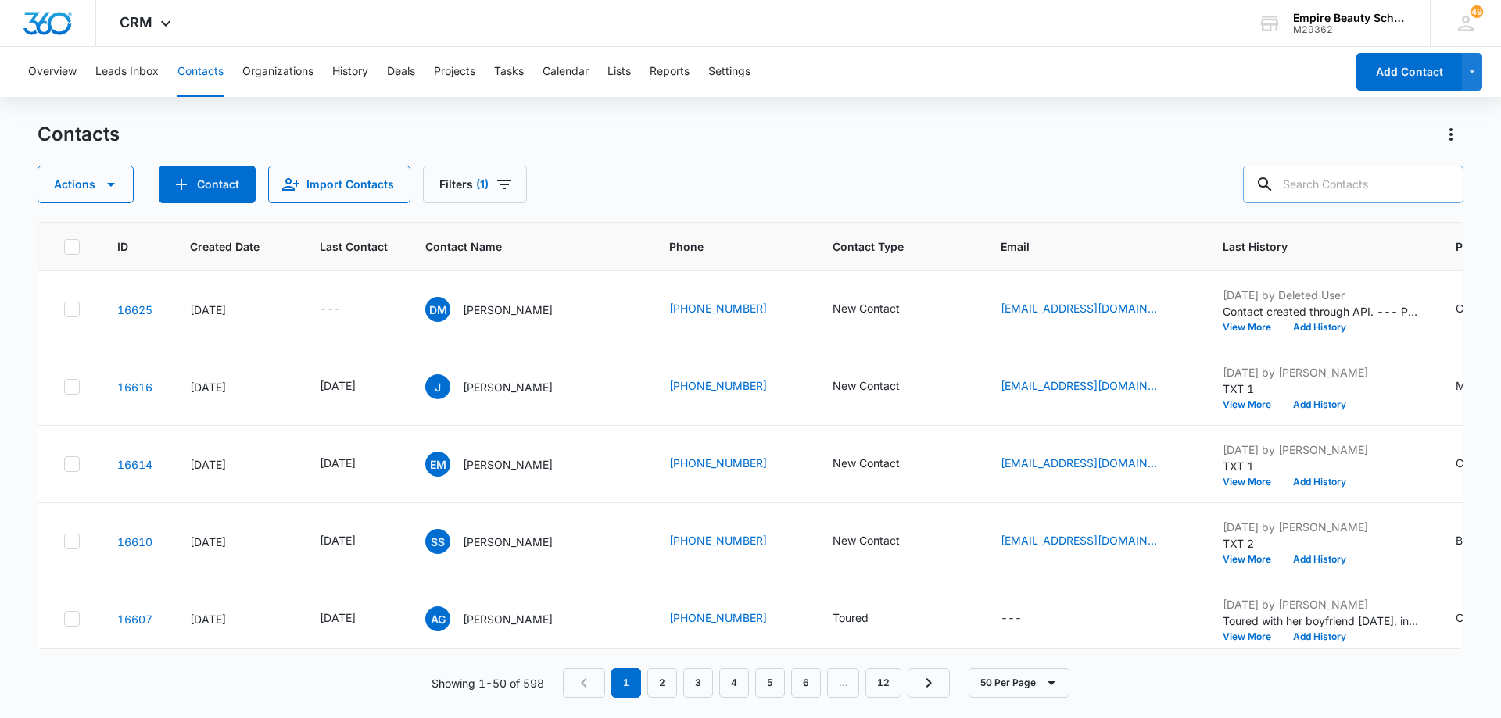
click at [720, 163] on div "Contacts Actions Contact Import Contacts Filters (1)" at bounding box center [751, 162] width 1426 height 81
